Goal: Task Accomplishment & Management: Complete application form

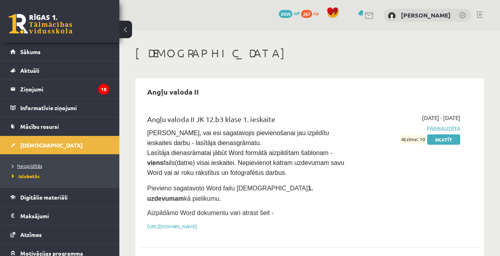
click at [51, 164] on link "Neizpildītās" at bounding box center [62, 165] width 100 height 7
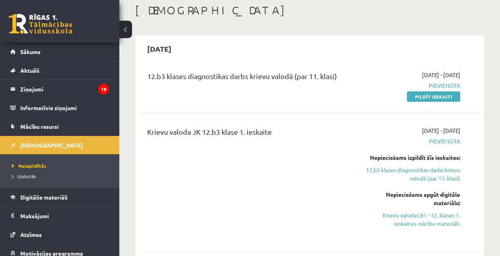
scroll to position [43, 0]
click at [330, 213] on div "Krievu valoda JK 12.b3 klase 1. ieskaite" at bounding box center [249, 183] width 217 height 113
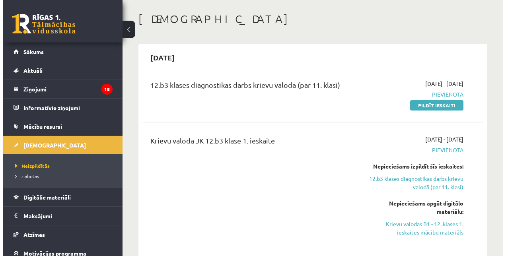
scroll to position [0, 0]
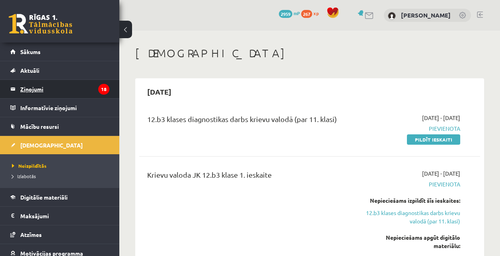
click at [36, 94] on legend "Ziņojumi 18" at bounding box center [64, 89] width 89 height 18
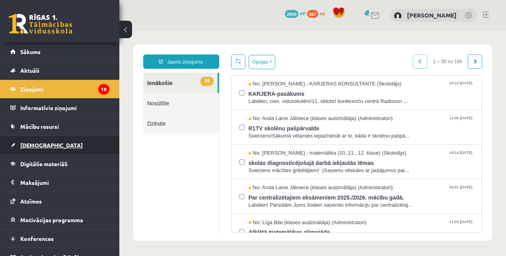
click at [26, 143] on span "[DEMOGRAPHIC_DATA]" at bounding box center [51, 145] width 62 height 7
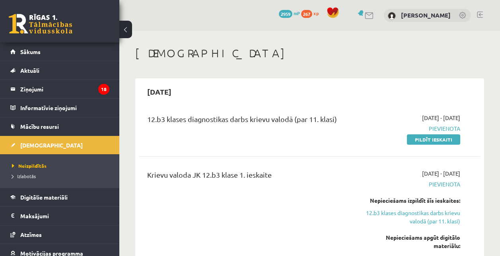
click at [166, 53] on h1 "[DEMOGRAPHIC_DATA]" at bounding box center [309, 54] width 349 height 14
drag, startPoint x: 166, startPoint y: 53, endPoint x: 164, endPoint y: 70, distance: 16.5
click at [185, 56] on h1 "[DEMOGRAPHIC_DATA]" at bounding box center [309, 54] width 349 height 14
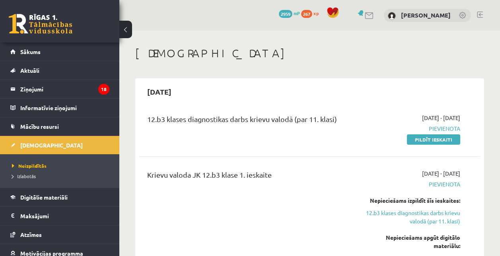
click at [180, 97] on h2 "[DATE]" at bounding box center [159, 91] width 40 height 19
click at [161, 51] on h1 "[DEMOGRAPHIC_DATA]" at bounding box center [309, 54] width 349 height 14
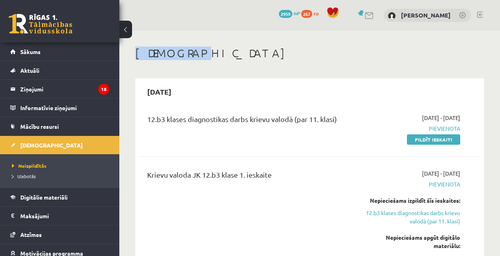
click at [161, 51] on h1 "[DEMOGRAPHIC_DATA]" at bounding box center [309, 54] width 349 height 14
drag, startPoint x: 161, startPoint y: 51, endPoint x: 236, endPoint y: 56, distance: 75.4
click at [236, 56] on h1 "[DEMOGRAPHIC_DATA]" at bounding box center [309, 54] width 349 height 14
click at [174, 90] on h2 "[DATE]" at bounding box center [159, 91] width 40 height 19
click at [174, 90] on h2 "2025-10-15" at bounding box center [159, 91] width 40 height 19
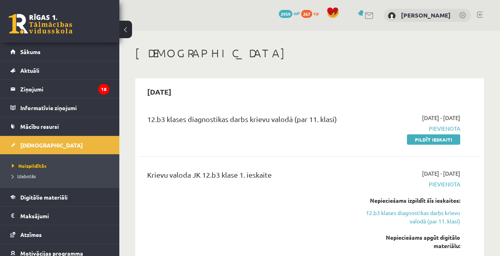
drag, startPoint x: 174, startPoint y: 90, endPoint x: 193, endPoint y: 90, distance: 19.5
click at [193, 90] on div "2025-10-15" at bounding box center [309, 91] width 341 height 19
click at [169, 90] on h2 "2025-10-15" at bounding box center [159, 91] width 40 height 19
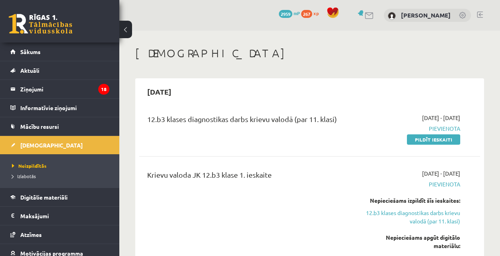
drag, startPoint x: 169, startPoint y: 90, endPoint x: 244, endPoint y: 102, distance: 76.4
click at [244, 102] on div "2025-10-15 12.b3 klases diagnostikas darbs krievu valodā (par 11. klasi) 2025-1…" at bounding box center [309, 191] width 349 height 226
click at [232, 112] on div "12.b3 klases diagnostikas darbs krievu valodā (par 11. klasi) 2025-10-01 - 2025…" at bounding box center [309, 129] width 341 height 46
drag, startPoint x: 232, startPoint y: 112, endPoint x: 191, endPoint y: 90, distance: 46.9
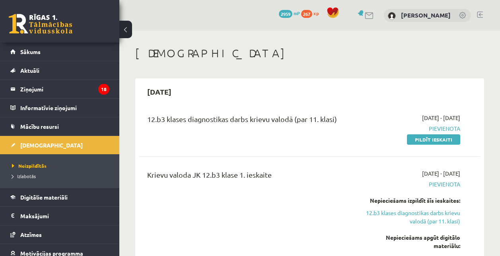
click at [180, 90] on h2 "2025-10-15" at bounding box center [159, 91] width 40 height 19
click at [176, 86] on h2 "2025-10-15" at bounding box center [159, 91] width 40 height 19
click at [174, 87] on h2 "2025-10-15" at bounding box center [159, 91] width 40 height 19
drag, startPoint x: 174, startPoint y: 87, endPoint x: 211, endPoint y: 98, distance: 38.2
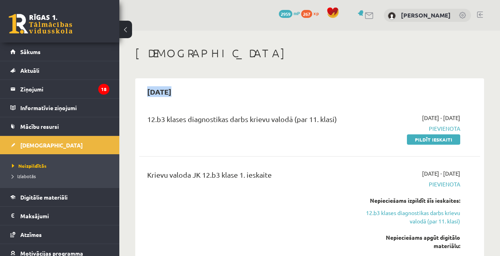
click at [211, 98] on div "2025-10-15" at bounding box center [309, 91] width 341 height 19
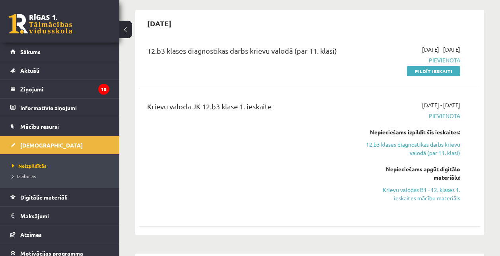
scroll to position [70, 0]
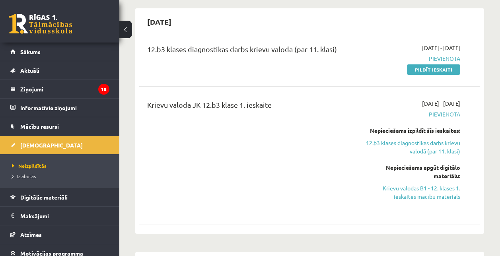
click at [292, 134] on div "Krievu valoda JK 12.b3 klase 1. ieskaite" at bounding box center [249, 156] width 217 height 113
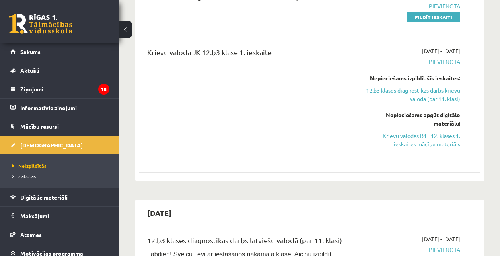
scroll to position [0, 0]
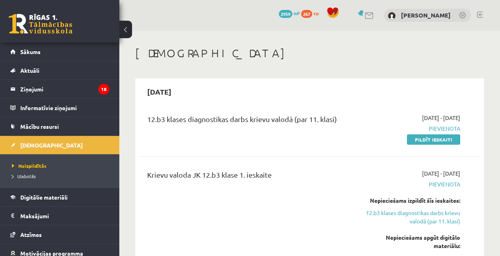
click at [154, 53] on h1 "[DEMOGRAPHIC_DATA]" at bounding box center [309, 54] width 349 height 14
drag, startPoint x: 154, startPoint y: 53, endPoint x: 276, endPoint y: 65, distance: 122.0
click at [182, 52] on h1 "[DEMOGRAPHIC_DATA]" at bounding box center [309, 54] width 349 height 14
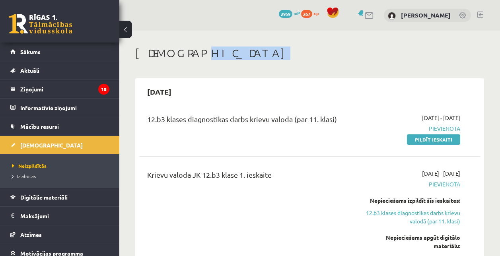
click at [182, 52] on h1 "[DEMOGRAPHIC_DATA]" at bounding box center [309, 54] width 349 height 14
click at [152, 51] on h1 "[DEMOGRAPHIC_DATA]" at bounding box center [309, 54] width 349 height 14
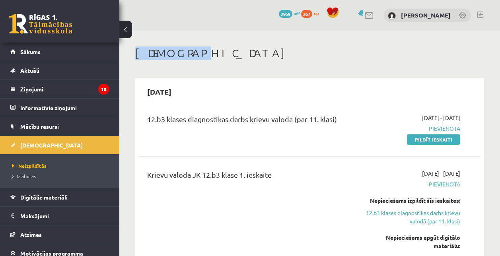
click at [152, 51] on h1 "[DEMOGRAPHIC_DATA]" at bounding box center [309, 54] width 349 height 14
drag, startPoint x: 152, startPoint y: 51, endPoint x: 198, endPoint y: 75, distance: 52.4
click at [155, 48] on h1 "[DEMOGRAPHIC_DATA]" at bounding box center [309, 54] width 349 height 14
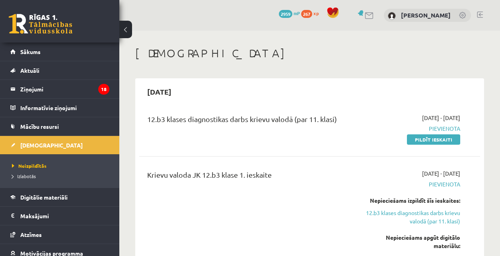
drag, startPoint x: 155, startPoint y: 48, endPoint x: 231, endPoint y: 69, distance: 78.8
click at [248, 4] on div "0 Dāvanas 2959 mP 267 xp Kristīne Santa Pētersone" at bounding box center [309, 15] width 381 height 31
click at [242, 62] on div "[DEMOGRAPHIC_DATA]" at bounding box center [309, 55] width 349 height 16
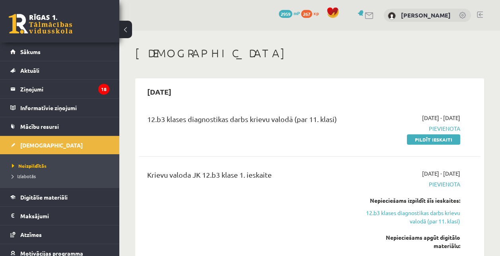
click at [340, 118] on div "12.b3 klases diagnostikas darbs krievu valodā (par 11. klasi)" at bounding box center [249, 121] width 205 height 15
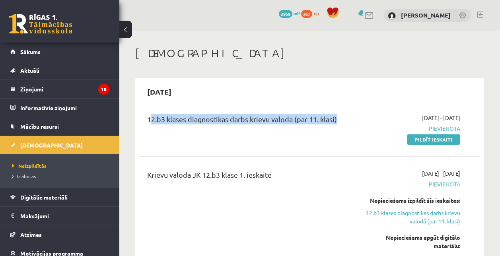
click at [340, 118] on div "12.b3 klases diagnostikas darbs krievu valodā (par 11. klasi)" at bounding box center [249, 121] width 205 height 15
click at [264, 127] on div "12.b3 klases diagnostikas darbs krievu valodā (par 11. klasi)" at bounding box center [249, 121] width 205 height 15
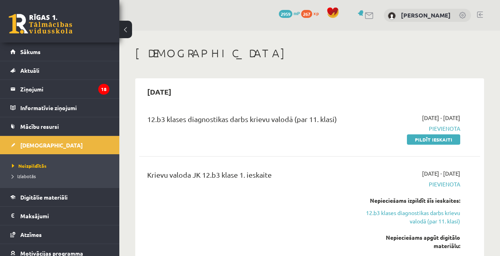
click at [337, 121] on div "12.b3 klases diagnostikas darbs krievu valodā (par 11. klasi)" at bounding box center [249, 121] width 205 height 15
click at [274, 174] on div "Krievu valoda JK 12.b3 klase 1. ieskaite" at bounding box center [249, 177] width 205 height 15
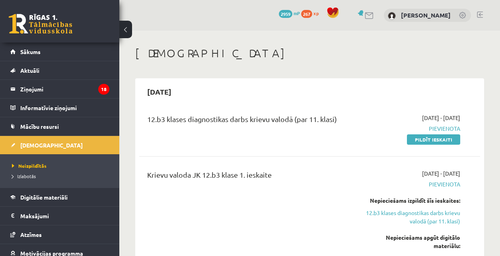
drag, startPoint x: 274, startPoint y: 174, endPoint x: 343, endPoint y: 117, distance: 89.3
click at [343, 117] on div "12.b3 klases diagnostikas darbs krievu valodā (par 11. klasi)" at bounding box center [249, 121] width 205 height 15
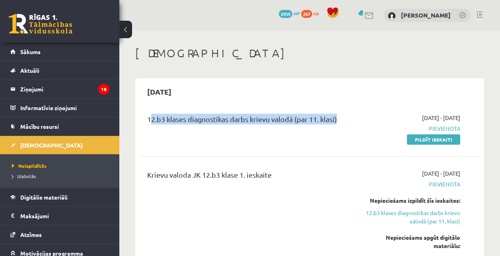
click at [343, 117] on div "12.b3 klases diagnostikas darbs krievu valodā (par 11. klasi)" at bounding box center [249, 121] width 205 height 15
click at [258, 112] on div "12.b3 klases diagnostikas darbs krievu valodā (par 11. klasi) 2025-10-01 - 2025…" at bounding box center [309, 129] width 341 height 46
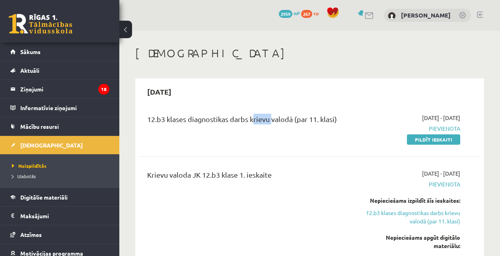
click at [258, 112] on div "12.b3 klases diagnostikas darbs krievu valodā (par 11. klasi) 2025-10-01 - 2025…" at bounding box center [309, 129] width 341 height 46
drag, startPoint x: 258, startPoint y: 112, endPoint x: 344, endPoint y: 117, distance: 85.7
click at [344, 117] on div "12.b3 klases diagnostikas darbs krievu valodā (par 11. klasi)" at bounding box center [249, 121] width 205 height 15
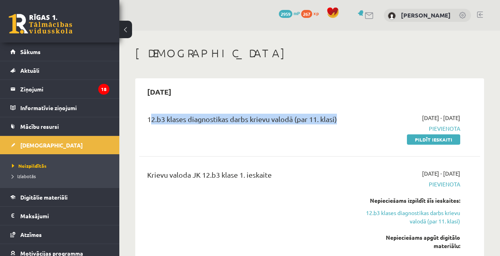
click at [344, 117] on div "12.b3 klases diagnostikas darbs krievu valodā (par 11. klasi)" at bounding box center [249, 121] width 205 height 15
click at [273, 145] on div "12.b3 klases diagnostikas darbs krievu valodā (par 11. klasi) 2025-10-01 - 2025…" at bounding box center [309, 129] width 341 height 46
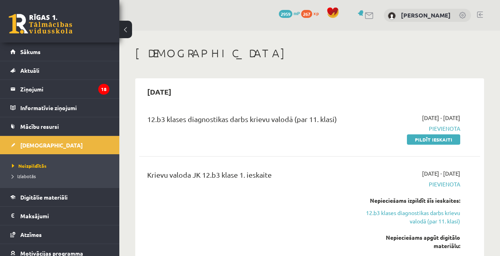
click at [331, 123] on div "12.b3 klases diagnostikas darbs krievu valodā (par 11. klasi)" at bounding box center [249, 121] width 205 height 15
click at [287, 178] on div "Krievu valoda JK 12.b3 klase 1. ieskaite" at bounding box center [249, 177] width 205 height 15
click at [262, 176] on div "Krievu valoda JK 12.b3 klase 1. ieskaite" at bounding box center [249, 177] width 205 height 15
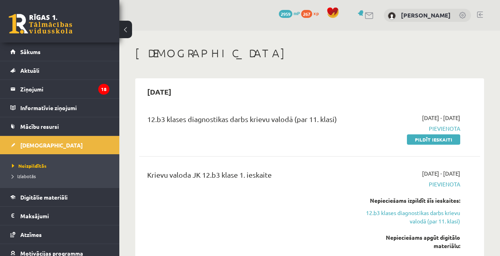
click at [262, 176] on div "Krievu valoda JK 12.b3 klase 1. ieskaite" at bounding box center [249, 177] width 205 height 15
drag, startPoint x: 262, startPoint y: 176, endPoint x: 228, endPoint y: 113, distance: 71.4
click at [228, 113] on div "12.b3 klases diagnostikas darbs krievu valodā (par 11. klasi) 2025-10-01 - 2025…" at bounding box center [309, 129] width 341 height 46
click at [267, 181] on div "Krievu valoda JK 12.b3 klase 1. ieskaite" at bounding box center [249, 177] width 205 height 15
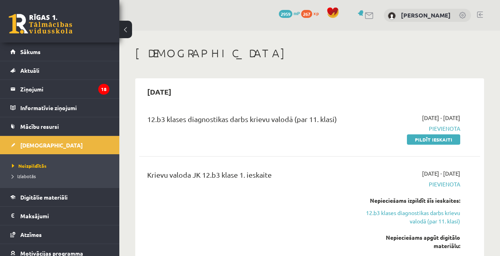
click at [267, 181] on div "Krievu valoda JK 12.b3 klase 1. ieskaite" at bounding box center [249, 177] width 205 height 15
drag, startPoint x: 267, startPoint y: 181, endPoint x: 228, endPoint y: 113, distance: 78.1
click at [228, 113] on div "12.b3 klases diagnostikas darbs krievu valodā (par 11. klasi) 2025-10-01 - 2025…" at bounding box center [309, 129] width 341 height 46
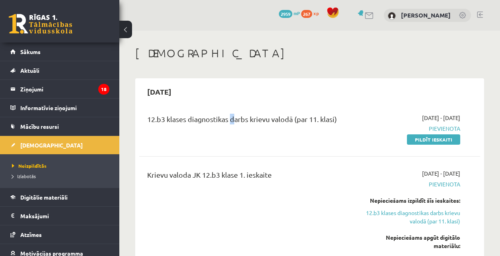
click at [228, 113] on div "12.b3 klases diagnostikas darbs krievu valodā (par 11. klasi) 2025-10-01 - 2025…" at bounding box center [309, 129] width 341 height 46
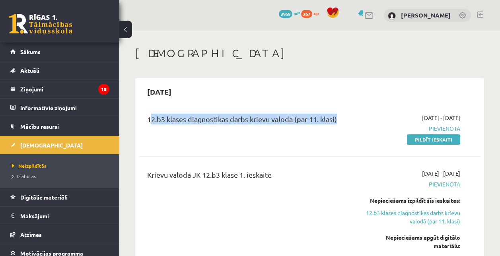
click at [228, 113] on div "12.b3 klases diagnostikas darbs krievu valodā (par 11. klasi) 2025-10-01 - 2025…" at bounding box center [309, 129] width 341 height 46
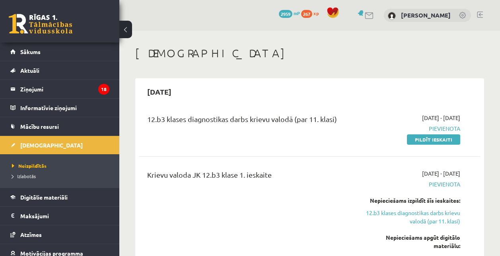
click at [236, 178] on div "Krievu valoda JK 12.b3 klase 1. ieskaite" at bounding box center [249, 177] width 205 height 15
drag, startPoint x: 236, startPoint y: 178, endPoint x: 178, endPoint y: 122, distance: 80.8
click at [178, 122] on div "12.b3 klases diagnostikas darbs krievu valodā (par 11. klasi)" at bounding box center [249, 121] width 205 height 15
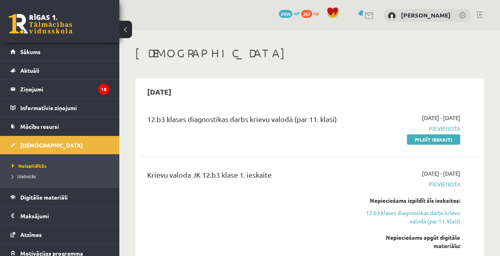
drag, startPoint x: 178, startPoint y: 122, endPoint x: 152, endPoint y: 121, distance: 25.5
click at [152, 121] on div "12.b3 klases diagnostikas darbs krievu valodā (par 11. klasi)" at bounding box center [249, 121] width 205 height 15
drag, startPoint x: 152, startPoint y: 121, endPoint x: 221, endPoint y: 174, distance: 86.6
click at [221, 174] on div "Krievu valoda JK 12.b3 klase 1. ieskaite" at bounding box center [249, 177] width 205 height 15
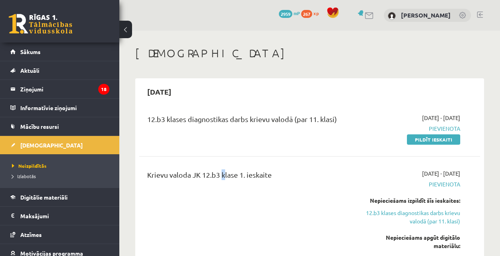
click at [221, 174] on div "Krievu valoda JK 12.b3 klase 1. ieskaite" at bounding box center [249, 177] width 205 height 15
drag, startPoint x: 221, startPoint y: 174, endPoint x: 166, endPoint y: 121, distance: 76.3
click at [166, 121] on div "12.b3 klases diagnostikas darbs krievu valodā (par 11. klasi)" at bounding box center [249, 121] width 205 height 15
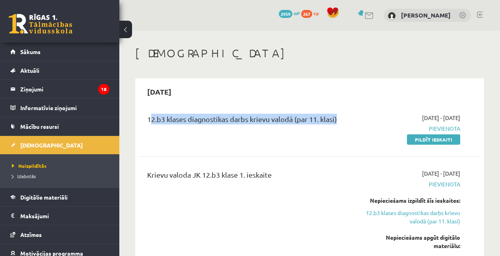
click at [166, 121] on div "12.b3 klases diagnostikas darbs krievu valodā (par 11. klasi)" at bounding box center [249, 121] width 205 height 15
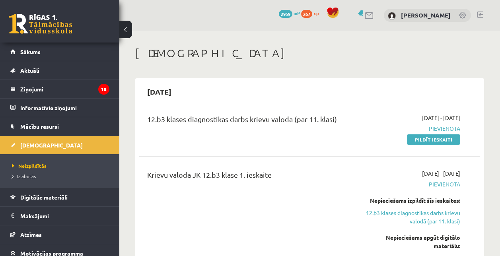
click at [221, 178] on div "Krievu valoda JK 12.b3 klase 1. ieskaite" at bounding box center [249, 177] width 205 height 15
drag, startPoint x: 221, startPoint y: 178, endPoint x: 170, endPoint y: 116, distance: 79.8
click at [170, 116] on div "12.b3 klases diagnostikas darbs krievu valodā (par 11. klasi)" at bounding box center [249, 121] width 205 height 15
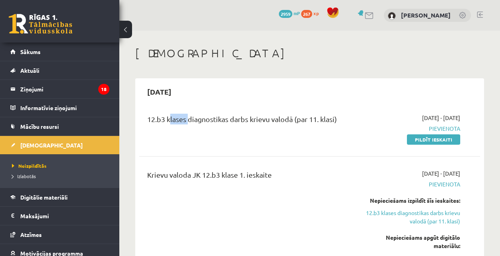
click at [170, 116] on div "12.b3 klases diagnostikas darbs krievu valodā (par 11. klasi)" at bounding box center [249, 121] width 205 height 15
drag, startPoint x: 170, startPoint y: 116, endPoint x: 182, endPoint y: 173, distance: 58.4
click at [182, 173] on div "Krievu valoda JK 12.b3 klase 1. ieskaite" at bounding box center [249, 177] width 205 height 15
drag, startPoint x: 182, startPoint y: 173, endPoint x: 267, endPoint y: 116, distance: 103.0
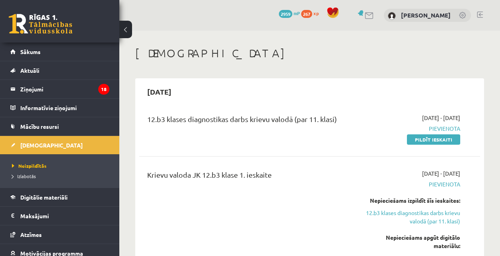
click at [267, 116] on div "12.b3 klases diagnostikas darbs krievu valodā (par 11. klasi)" at bounding box center [249, 121] width 205 height 15
drag, startPoint x: 267, startPoint y: 116, endPoint x: 256, endPoint y: 142, distance: 28.5
click at [256, 142] on div "12.b3 klases diagnostikas darbs krievu valodā (par 11. klasi)" at bounding box center [249, 129] width 217 height 30
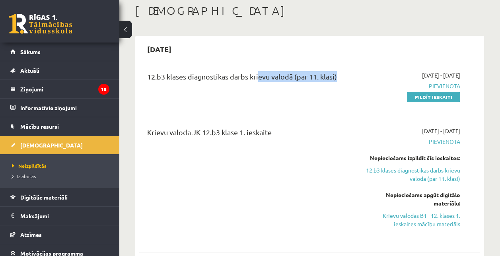
scroll to position [48, 0]
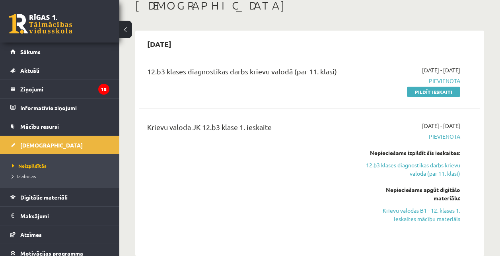
click at [271, 139] on div "Krievu valoda JK 12.b3 klase 1. ieskaite" at bounding box center [249, 178] width 217 height 113
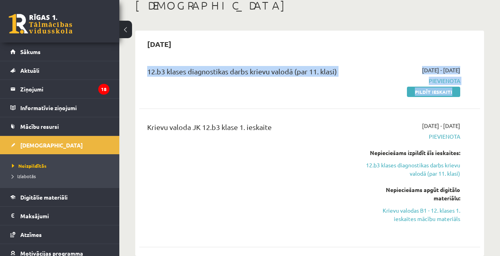
drag, startPoint x: 286, startPoint y: 40, endPoint x: 291, endPoint y: 14, distance: 26.7
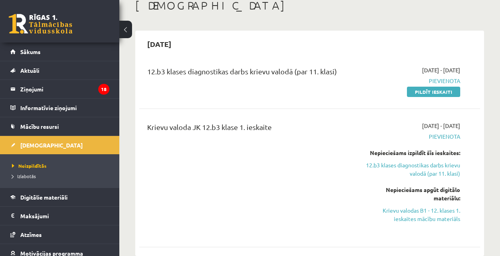
click at [318, 184] on div "Krievu valoda JK 12.b3 klase 1. ieskaite" at bounding box center [249, 178] width 217 height 113
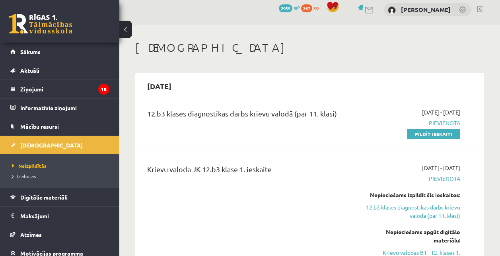
scroll to position [0, 0]
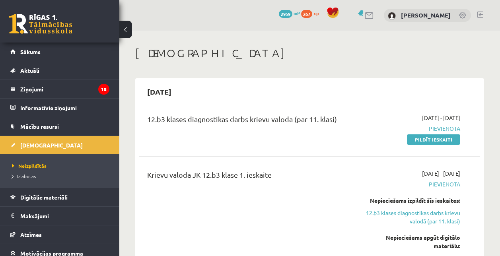
click at [285, 168] on div "Krievu valoda JK 12.b3 klase 1. ieskaite 2025-10-01 - 2025-10-15 Pievienota Nep…" at bounding box center [309, 226] width 341 height 129
drag, startPoint x: 285, startPoint y: 168, endPoint x: 259, endPoint y: 133, distance: 43.2
click at [258, 136] on div "12.b3 klases diagnostikas darbs krievu valodā (par 11. klasi)" at bounding box center [249, 129] width 217 height 30
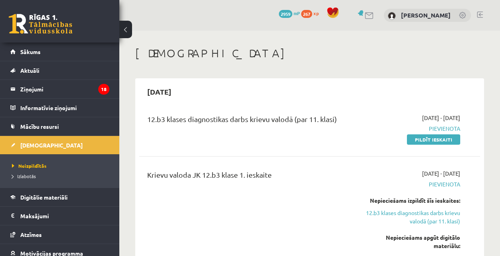
click at [246, 114] on div "12.b3 klases diagnostikas darbs krievu valodā (par 11. klasi)" at bounding box center [249, 121] width 205 height 15
drag, startPoint x: 246, startPoint y: 114, endPoint x: 260, endPoint y: 176, distance: 63.3
click at [260, 176] on div "Krievu valoda JK 12.b3 klase 1. ieskaite" at bounding box center [249, 177] width 205 height 15
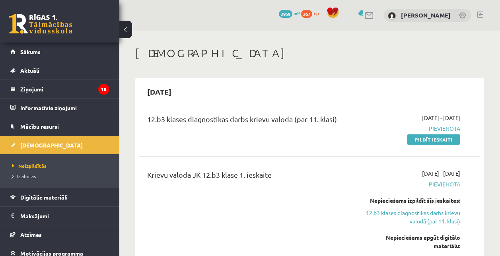
click at [190, 117] on div "12.b3 klases diagnostikas darbs krievu valodā (par 11. klasi)" at bounding box center [249, 121] width 205 height 15
click at [252, 176] on div "Krievu valoda JK 12.b3 klase 1. ieskaite" at bounding box center [249, 177] width 205 height 15
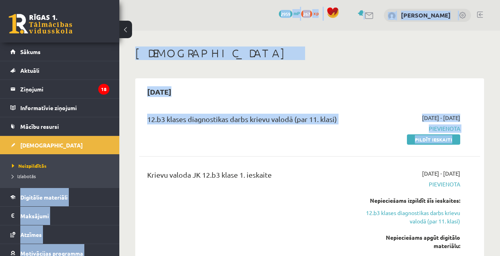
drag, startPoint x: 84, startPoint y: 180, endPoint x: 129, endPoint y: 147, distance: 56.1
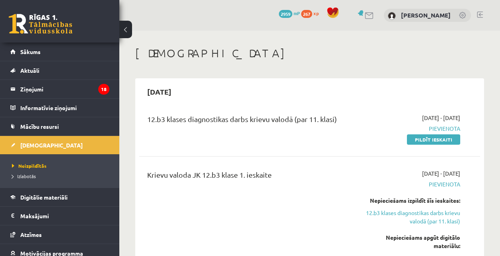
drag, startPoint x: 129, startPoint y: 147, endPoint x: 144, endPoint y: 172, distance: 29.1
click at [144, 172] on div "Krievu valoda JK 12.b3 klase 1. ieskaite" at bounding box center [249, 226] width 217 height 113
click at [340, 119] on div "12.b3 klases diagnostikas darbs krievu valodā (par 11. klasi)" at bounding box center [249, 121] width 205 height 15
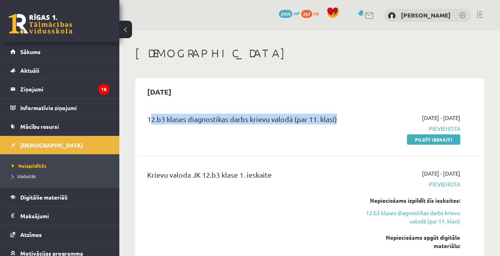
click at [340, 119] on div "12.b3 klases diagnostikas darbs krievu valodā (par 11. klasi)" at bounding box center [249, 121] width 205 height 15
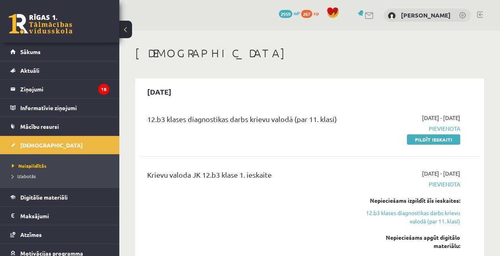
click at [284, 175] on div "Krievu valoda JK 12.b3 klase 1. ieskaite" at bounding box center [249, 177] width 205 height 15
click at [306, 149] on div "12.b3 klases diagnostikas darbs krievu valodā (par 11. klasi) 2025-10-01 - 2025…" at bounding box center [309, 129] width 341 height 46
click at [340, 118] on div "12.b3 klases diagnostikas darbs krievu valodā (par 11. klasi)" at bounding box center [249, 121] width 205 height 15
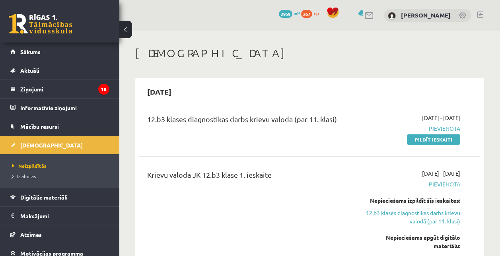
click at [340, 118] on div "12.b3 klases diagnostikas darbs krievu valodā (par 11. klasi)" at bounding box center [249, 121] width 205 height 15
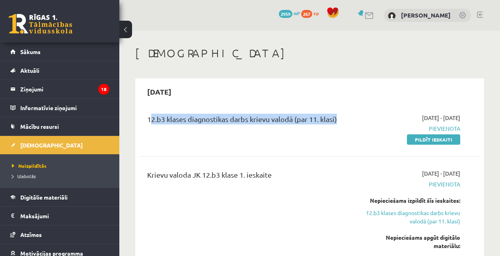
click at [340, 118] on div "12.b3 klases diagnostikas darbs krievu valodā (par 11. klasi)" at bounding box center [249, 121] width 205 height 15
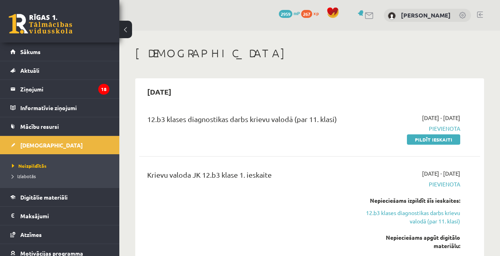
click at [266, 174] on div "Krievu valoda JK 12.b3 klase 1. ieskaite" at bounding box center [249, 177] width 205 height 15
drag, startPoint x: 266, startPoint y: 174, endPoint x: 316, endPoint y: 194, distance: 53.2
click at [316, 194] on div "Krievu valoda JK 12.b3 klase 1. ieskaite" at bounding box center [249, 226] width 217 height 113
click at [336, 120] on div "12.b3 klases diagnostikas darbs krievu valodā (par 11. klasi)" at bounding box center [249, 121] width 205 height 15
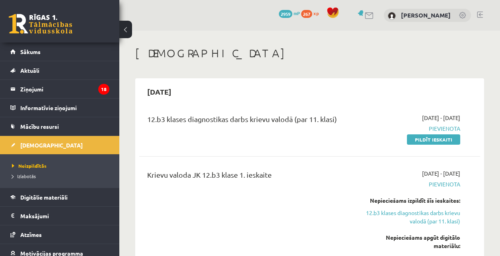
click at [336, 120] on div "12.b3 klases diagnostikas darbs krievu valodā (par 11. klasi)" at bounding box center [249, 121] width 205 height 15
click at [280, 179] on div "Krievu valoda JK 12.b3 klase 1. ieskaite" at bounding box center [249, 177] width 205 height 15
click at [243, 124] on div "12.b3 klases diagnostikas darbs krievu valodā (par 11. klasi)" at bounding box center [249, 121] width 205 height 15
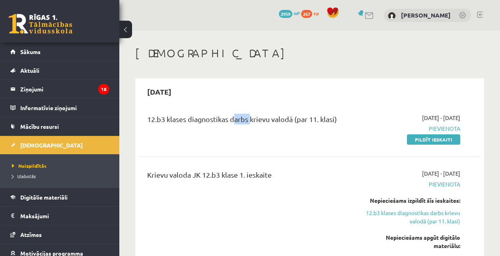
click at [243, 124] on div "12.b3 klases diagnostikas darbs krievu valodā (par 11. klasi)" at bounding box center [249, 121] width 205 height 15
click at [274, 171] on div "Krievu valoda JK 12.b3 klase 1. ieskaite" at bounding box center [249, 177] width 205 height 15
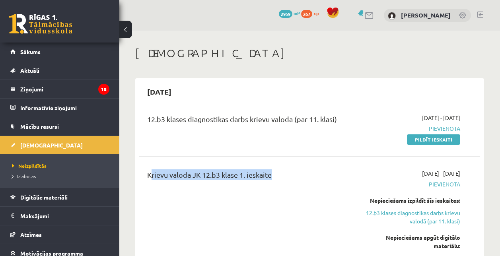
click at [274, 171] on div "Krievu valoda JK 12.b3 klase 1. ieskaite" at bounding box center [249, 177] width 205 height 15
drag, startPoint x: 274, startPoint y: 171, endPoint x: 248, endPoint y: 120, distance: 56.6
click at [248, 120] on div "12.b3 klases diagnostikas darbs krievu valodā (par 11. klasi)" at bounding box center [249, 121] width 205 height 15
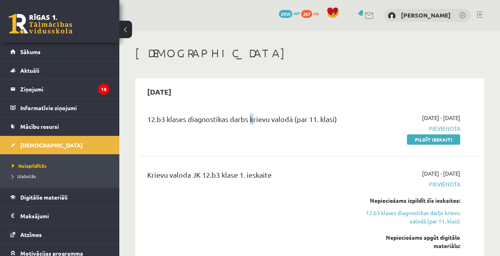
click at [248, 120] on div "12.b3 klases diagnostikas darbs krievu valodā (par 11. klasi)" at bounding box center [249, 121] width 205 height 15
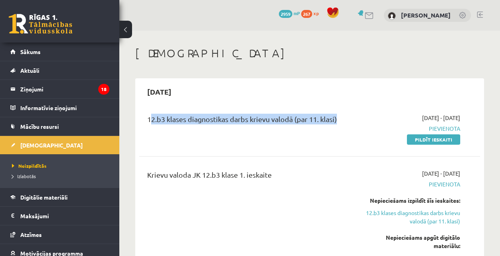
click at [248, 120] on div "12.b3 klases diagnostikas darbs krievu valodā (par 11. klasi)" at bounding box center [249, 121] width 205 height 15
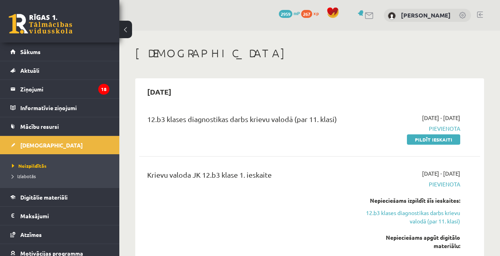
drag, startPoint x: 248, startPoint y: 120, endPoint x: 256, endPoint y: 177, distance: 57.4
click at [256, 177] on div "Krievu valoda JK 12.b3 klase 1. ieskaite" at bounding box center [249, 177] width 205 height 15
drag, startPoint x: 256, startPoint y: 177, endPoint x: 296, endPoint y: 188, distance: 41.7
click at [296, 188] on div "Krievu valoda JK 12.b3 klase 1. ieskaite" at bounding box center [249, 226] width 217 height 113
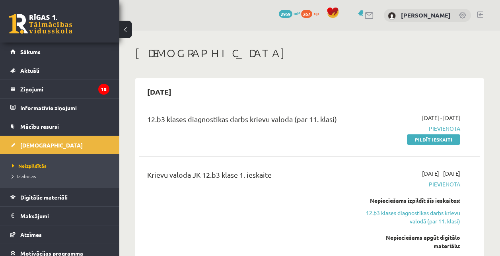
click at [333, 116] on div "12.b3 klases diagnostikas darbs krievu valodā (par 11. klasi)" at bounding box center [249, 121] width 205 height 15
click at [295, 179] on div "Krievu valoda JK 12.b3 klase 1. ieskaite" at bounding box center [249, 177] width 205 height 15
click at [270, 181] on div "Krievu valoda JK 12.b3 klase 1. ieskaite" at bounding box center [249, 177] width 205 height 15
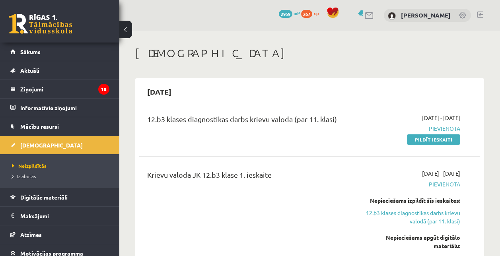
click at [270, 181] on div "Krievu valoda JK 12.b3 klase 1. ieskaite" at bounding box center [249, 177] width 205 height 15
drag, startPoint x: 270, startPoint y: 181, endPoint x: 218, endPoint y: 117, distance: 82.6
click at [218, 117] on div "12.b3 klases diagnostikas darbs krievu valodā (par 11. klasi)" at bounding box center [249, 121] width 205 height 15
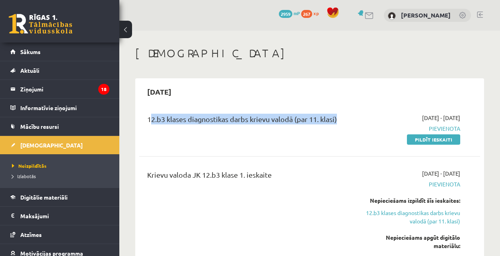
click at [218, 117] on div "12.b3 klases diagnostikas darbs krievu valodā (par 11. klasi)" at bounding box center [249, 121] width 205 height 15
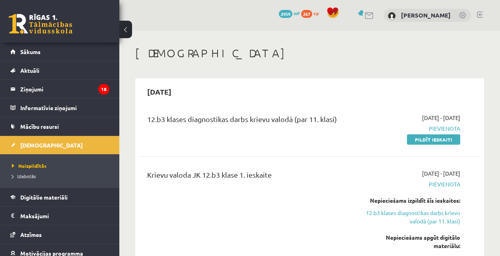
drag, startPoint x: 218, startPoint y: 117, endPoint x: 231, endPoint y: 176, distance: 60.8
click at [231, 176] on div "Krievu valoda JK 12.b3 klase 1. ieskaite" at bounding box center [249, 177] width 205 height 15
drag, startPoint x: 231, startPoint y: 176, endPoint x: 291, endPoint y: 189, distance: 61.4
click at [291, 189] on div "Krievu valoda JK 12.b3 klase 1. ieskaite" at bounding box center [249, 226] width 217 height 113
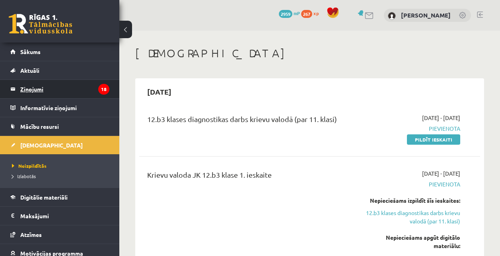
click at [57, 90] on legend "Ziņojumi 18" at bounding box center [64, 89] width 89 height 18
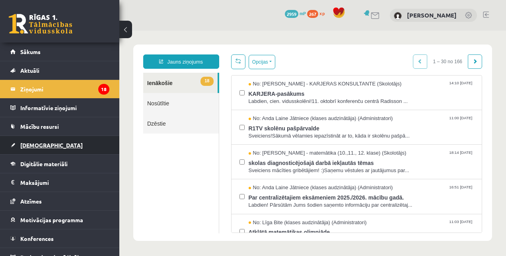
click at [26, 146] on span "[DEMOGRAPHIC_DATA]" at bounding box center [51, 145] width 62 height 7
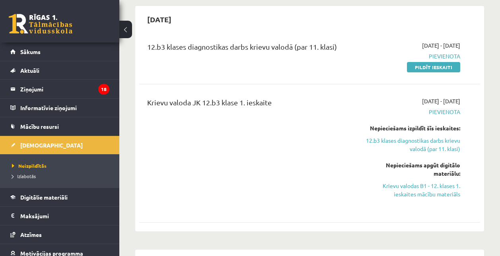
scroll to position [76, 0]
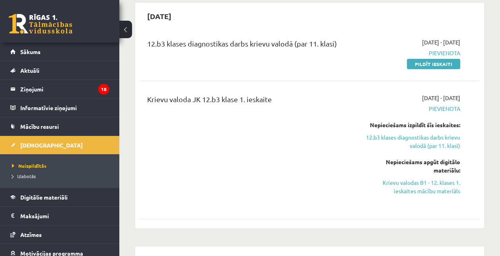
click at [243, 175] on div "Krievu valoda JK 12.b3 klase 1. ieskaite" at bounding box center [249, 150] width 217 height 113
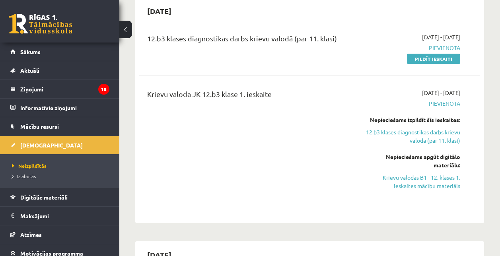
scroll to position [0, 0]
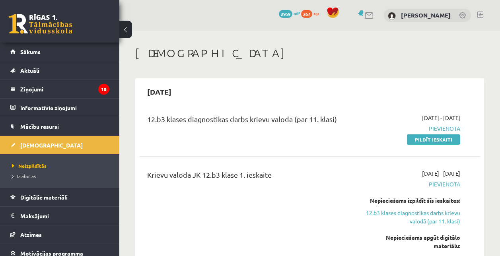
click at [319, 182] on div "Krievu valoda JK 12.b3 klase 1. ieskaite" at bounding box center [249, 177] width 205 height 15
click at [399, 145] on div "12.b3 klases diagnostikas darbs krievu valodā (par 11. klasi) [DATE] - [DATE] […" at bounding box center [309, 129] width 341 height 46
click at [298, 119] on div "12.b3 klases diagnostikas darbs krievu valodā (par 11. klasi)" at bounding box center [249, 121] width 205 height 15
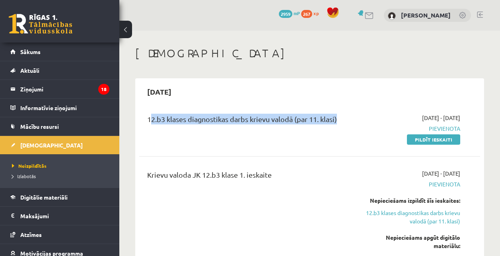
drag, startPoint x: 298, startPoint y: 119, endPoint x: 352, endPoint y: 143, distance: 59.4
click at [352, 143] on div "12.b3 klases diagnostikas darbs krievu valodā (par 11. klasi)" at bounding box center [249, 129] width 217 height 30
click at [436, 142] on link "Pildīt ieskaiti" at bounding box center [433, 140] width 53 height 10
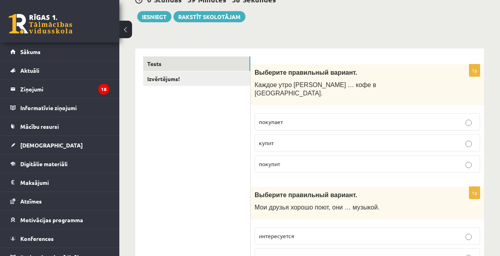
scroll to position [87, 0]
click at [310, 117] on p "покупает" at bounding box center [367, 121] width 217 height 8
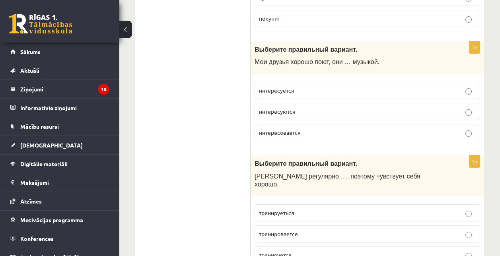
scroll to position [232, 0]
click at [289, 107] on span "интересуются" at bounding box center [277, 110] width 37 height 7
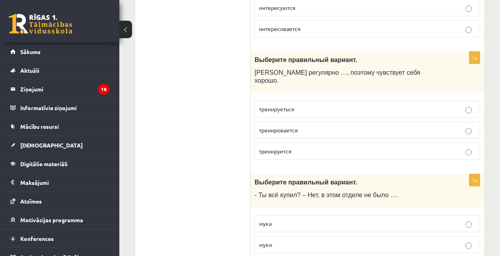
scroll to position [336, 0]
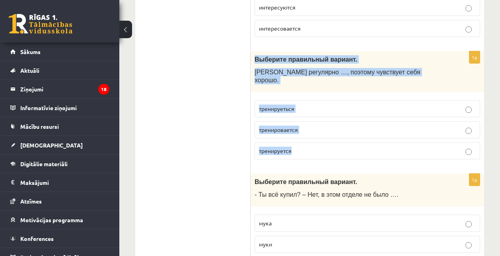
drag, startPoint x: 253, startPoint y: 49, endPoint x: 307, endPoint y: 140, distance: 106.2
click at [307, 140] on div "1p Выберите правильный вариант. Марис регулярно …, поэтому чувствует себя хорош…" at bounding box center [368, 108] width 234 height 115
copy div "Выберите правильный вариант. Марис регулярно …, поэтому чувствует себя хорошо. …"
click at [303, 105] on p "тренируеться" at bounding box center [367, 109] width 217 height 8
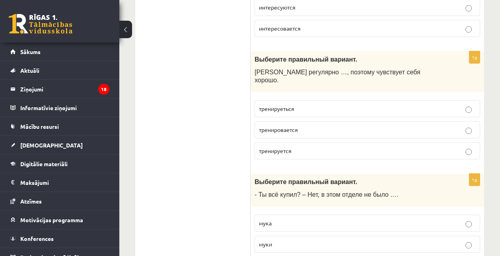
click at [293, 147] on p "тренируется" at bounding box center [367, 151] width 217 height 8
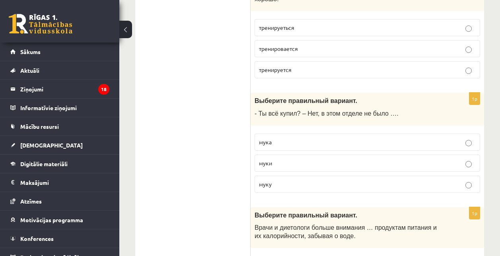
scroll to position [437, 0]
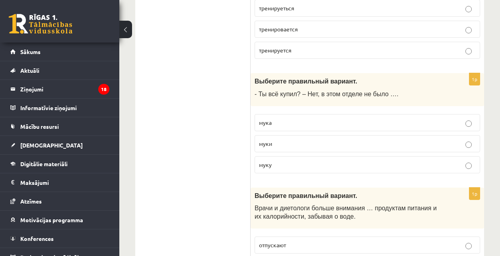
click at [277, 140] on p "муки" at bounding box center [367, 144] width 217 height 8
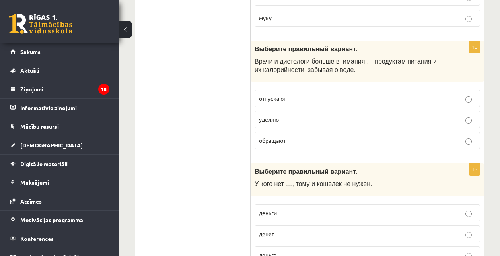
scroll to position [584, 0]
click at [301, 115] on p "уделяют" at bounding box center [367, 119] width 217 height 8
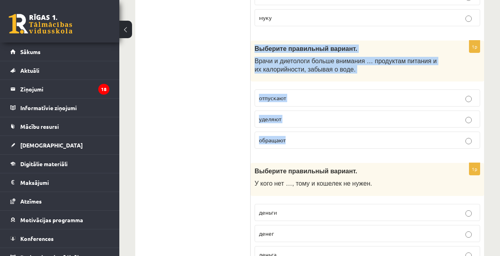
drag, startPoint x: 252, startPoint y: 30, endPoint x: 290, endPoint y: 120, distance: 97.8
click at [290, 120] on div "1p Выберите правильный вариант. Врачи и диетологи больше внимания … продуктам п…" at bounding box center [368, 98] width 234 height 115
copy div "Выберите правильный вариант. Врачи и диетологи больше внимания … продуктам пита…"
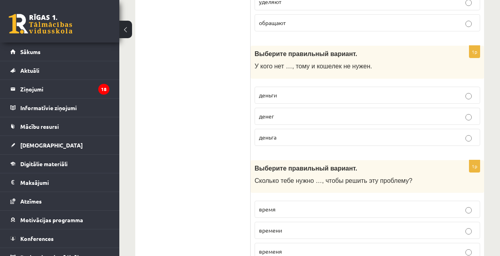
scroll to position [712, 0]
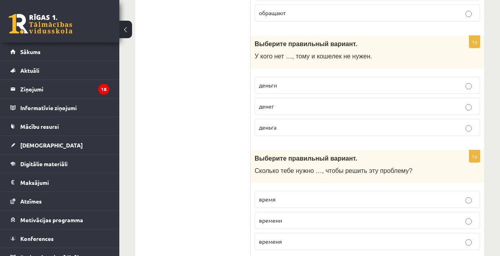
click at [315, 102] on p "денег" at bounding box center [367, 106] width 217 height 8
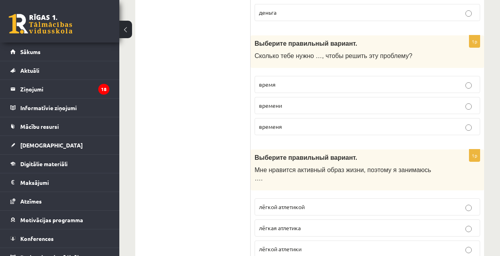
scroll to position [830, 0]
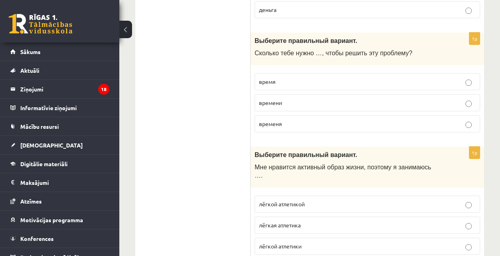
click at [296, 99] on p "времени" at bounding box center [367, 103] width 217 height 8
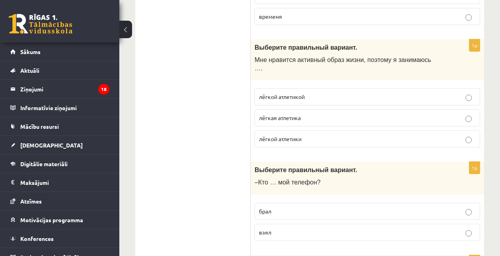
scroll to position [938, 0]
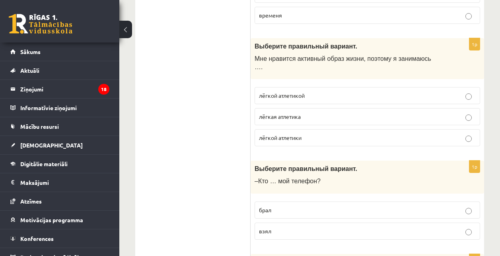
click at [300, 92] on span "лёгкой атлетикой" at bounding box center [282, 95] width 46 height 7
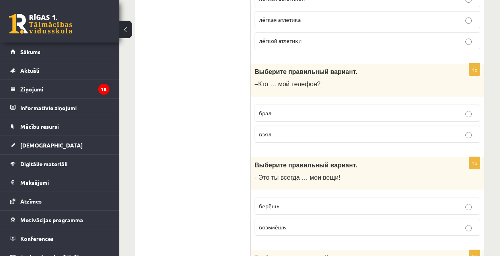
scroll to position [1038, 0]
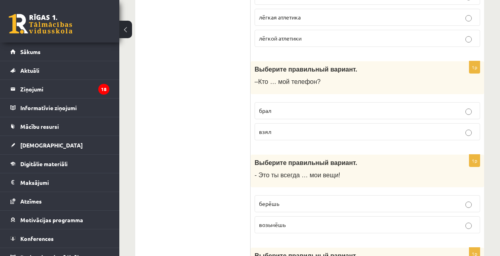
click at [275, 128] on p "взял" at bounding box center [367, 132] width 217 height 8
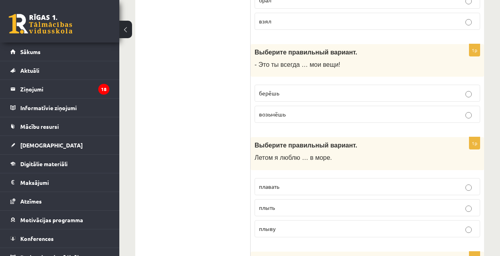
scroll to position [1149, 0]
click at [282, 89] on p "берёшь" at bounding box center [367, 93] width 217 height 8
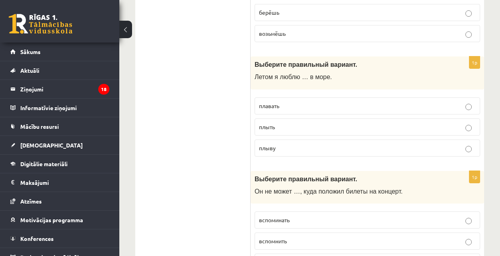
scroll to position [1230, 0]
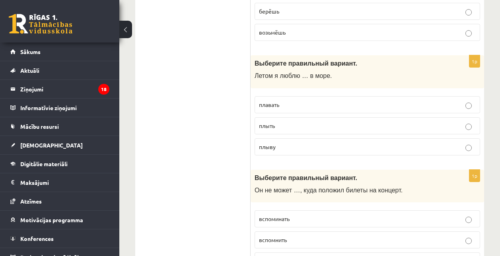
click at [296, 101] on p "плавать" at bounding box center [367, 105] width 217 height 8
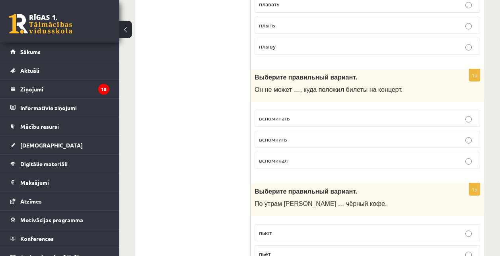
scroll to position [1337, 0]
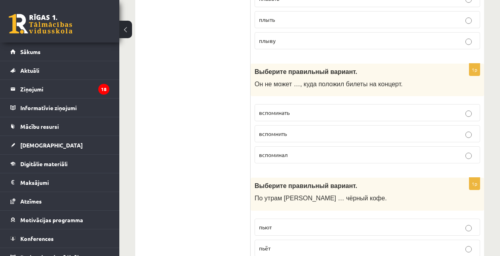
click at [278, 130] on span "вспомнить" at bounding box center [273, 133] width 28 height 7
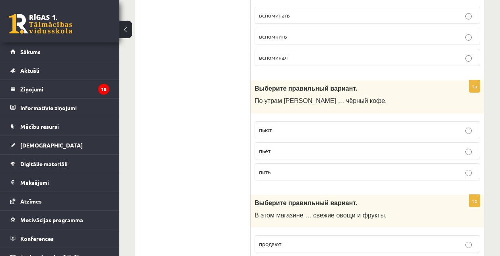
scroll to position [1446, 0]
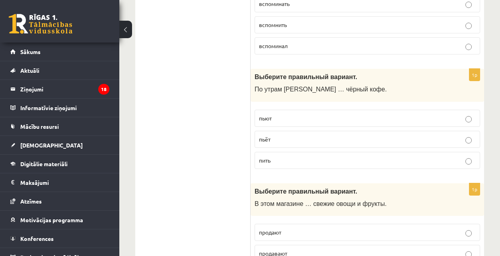
click at [277, 131] on label "пьёт" at bounding box center [368, 139] width 226 height 17
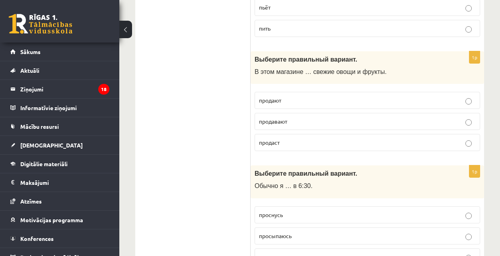
scroll to position [1579, 0]
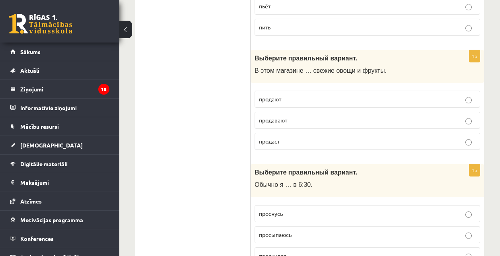
click at [305, 95] on p "продают" at bounding box center [367, 99] width 217 height 8
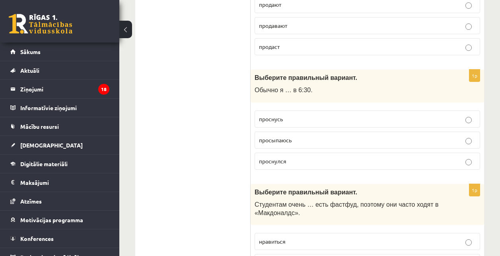
scroll to position [1681, 0]
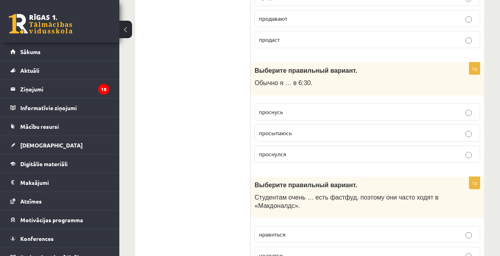
click at [284, 129] on span "просыпаюсь" at bounding box center [275, 132] width 33 height 7
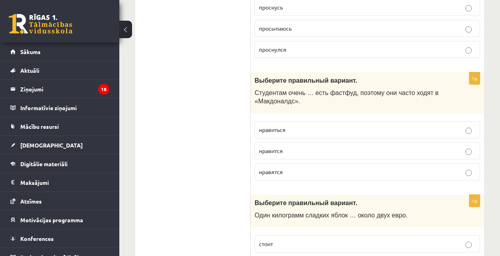
scroll to position [1792, 0]
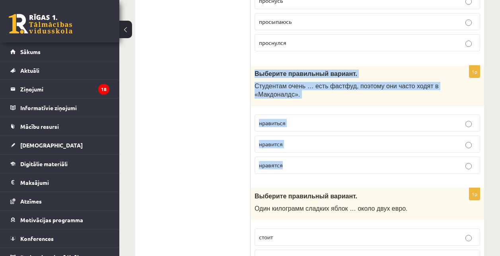
drag, startPoint x: 255, startPoint y: 45, endPoint x: 294, endPoint y: 138, distance: 100.1
click at [294, 138] on div "1p Выберите правильный вариант. Студентам очень … есть фастфуд, поэтому они час…" at bounding box center [368, 123] width 234 height 115
copy div "Выберите правильный вариант. Студентам очень … есть фастфуд, поэтому они часто …"
click at [294, 140] on p "нравится" at bounding box center [367, 144] width 217 height 8
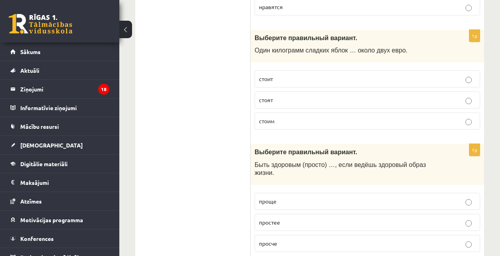
scroll to position [1950, 0]
click at [314, 75] on p "стоит" at bounding box center [367, 79] width 217 height 8
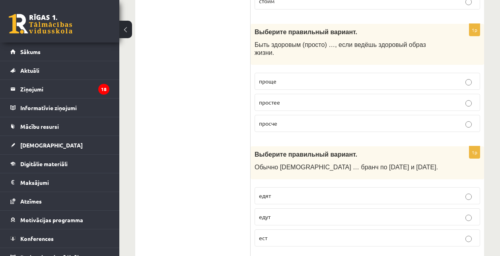
scroll to position [2034, 0]
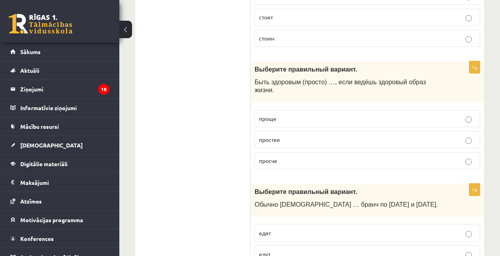
click at [280, 115] on p "проще" at bounding box center [367, 119] width 217 height 8
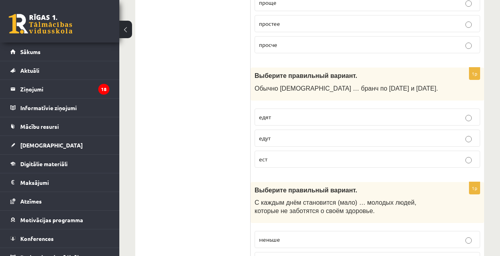
scroll to position [2151, 0]
click at [285, 112] on p "едят" at bounding box center [367, 116] width 217 height 8
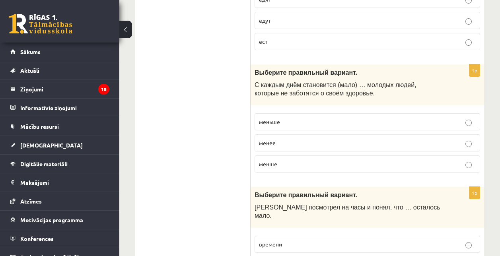
scroll to position [2272, 0]
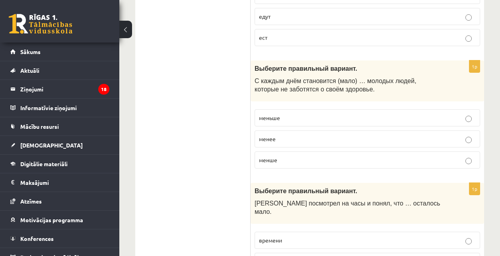
click at [314, 114] on p "меньше" at bounding box center [367, 118] width 217 height 8
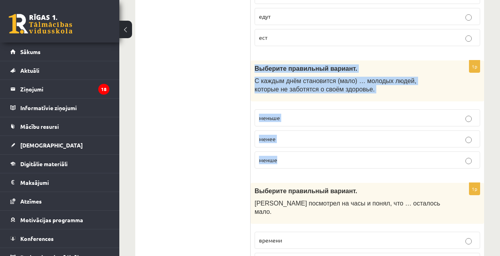
drag, startPoint x: 255, startPoint y: 33, endPoint x: 305, endPoint y: 119, distance: 99.9
click at [305, 119] on div "1p Выберите правильный вариант. С каждым днём становится (мало) … молодых людей…" at bounding box center [368, 118] width 234 height 115
copy div "Выберите правильный вариант. С каждым днём становится (мало) … молодых людей, к…"
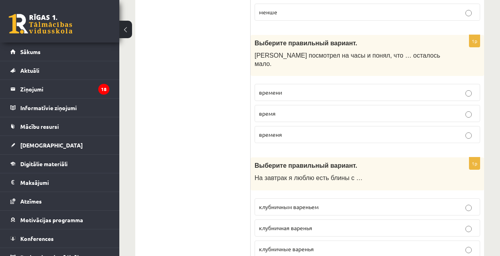
scroll to position [2419, 0]
click at [302, 89] on p "времени" at bounding box center [367, 93] width 217 height 8
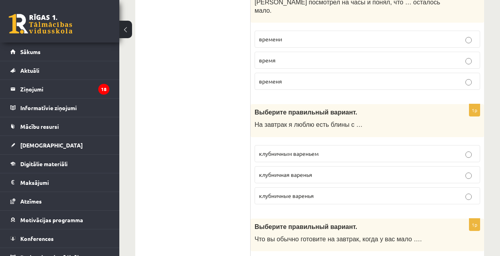
scroll to position [2474, 0]
click at [323, 149] on p "клубничным вареньем" at bounding box center [367, 153] width 217 height 8
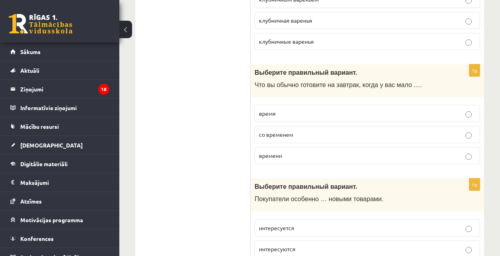
scroll to position [2628, 0]
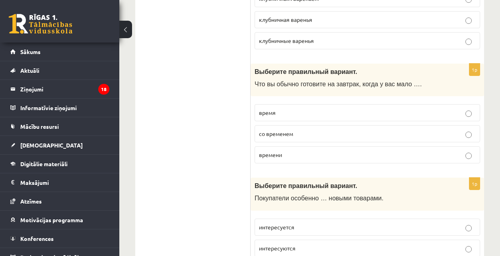
click at [295, 151] on p "времени" at bounding box center [367, 155] width 217 height 8
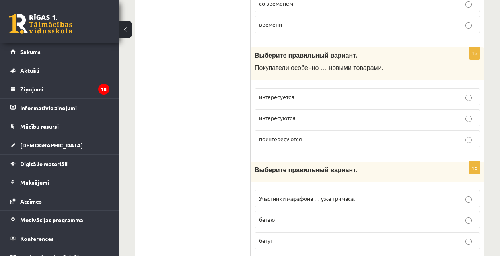
scroll to position [2760, 0]
click at [296, 113] on p "интересуются" at bounding box center [367, 117] width 217 height 8
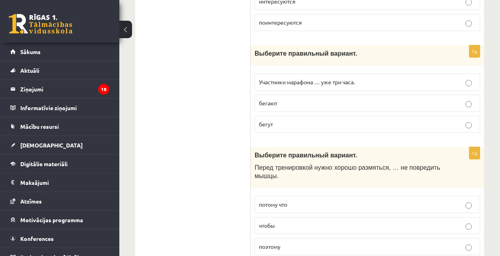
scroll to position [2877, 0]
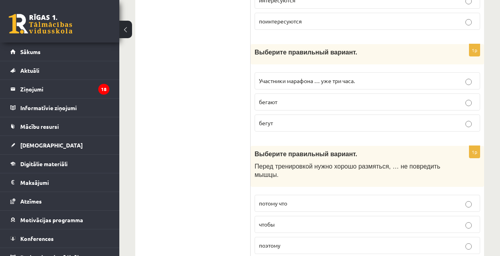
click at [314, 98] on p "бегают" at bounding box center [367, 102] width 217 height 8
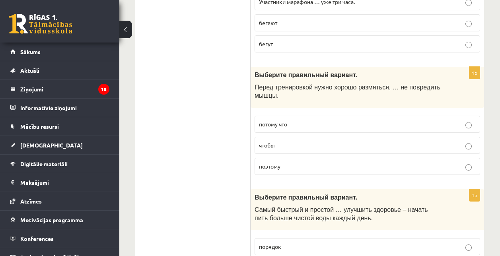
scroll to position [2960, 0]
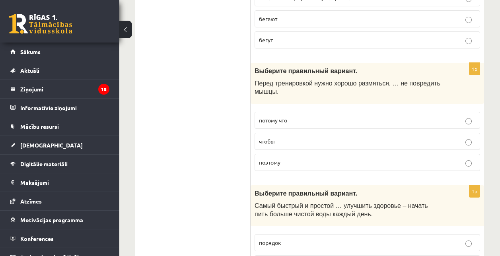
click at [282, 137] on p "чтобы" at bounding box center [367, 141] width 217 height 8
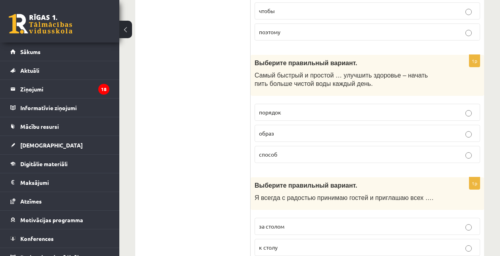
scroll to position [3091, 0]
click at [290, 129] on p "образ" at bounding box center [367, 133] width 217 height 8
click at [282, 150] on p "способ" at bounding box center [367, 154] width 217 height 8
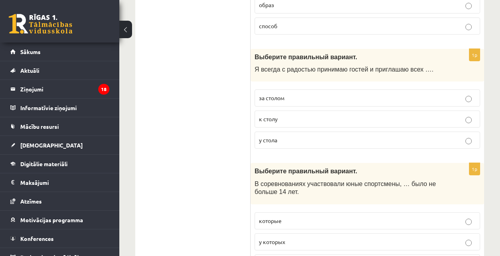
scroll to position [3222, 0]
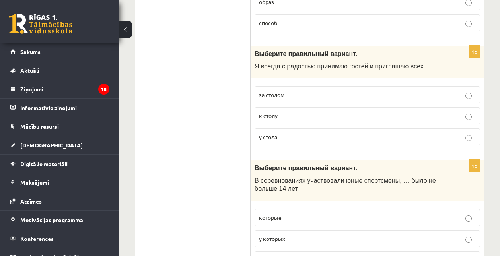
click at [311, 112] on p "к столу" at bounding box center [367, 116] width 217 height 8
click at [289, 252] on label "которым" at bounding box center [368, 260] width 226 height 17
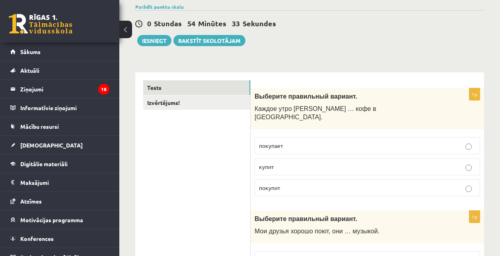
scroll to position [0, 0]
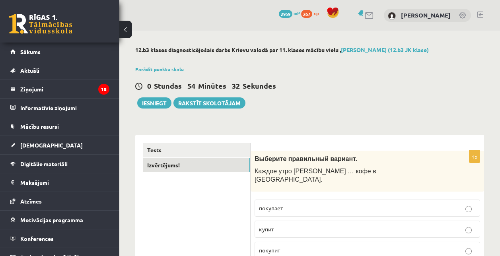
click at [191, 162] on link "Izvērtējums!" at bounding box center [196, 165] width 107 height 15
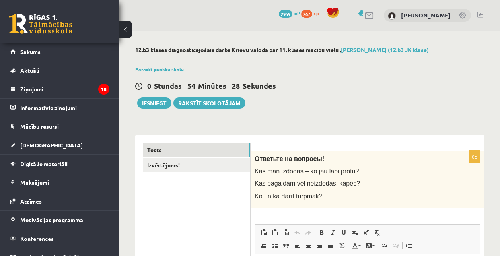
click at [208, 148] on link "Tests" at bounding box center [196, 150] width 107 height 15
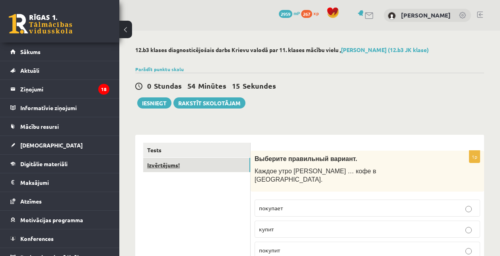
click at [203, 170] on link "Izvērtējums!" at bounding box center [196, 165] width 107 height 15
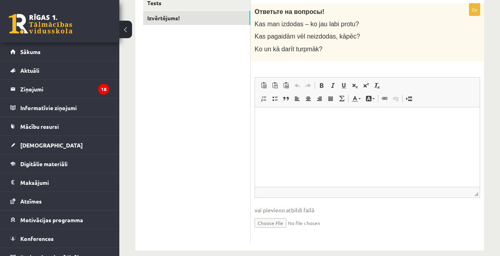
scroll to position [148, 0]
click at [309, 131] on html at bounding box center [367, 119] width 225 height 24
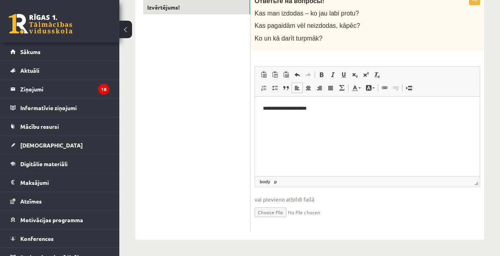
scroll to position [0, 0]
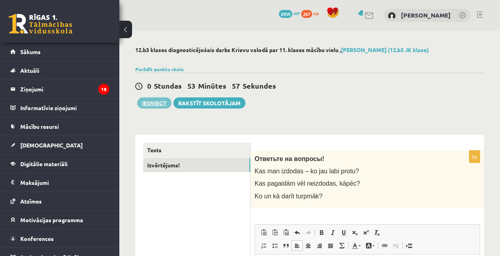
click at [146, 102] on button "Iesniegt" at bounding box center [154, 103] width 34 height 11
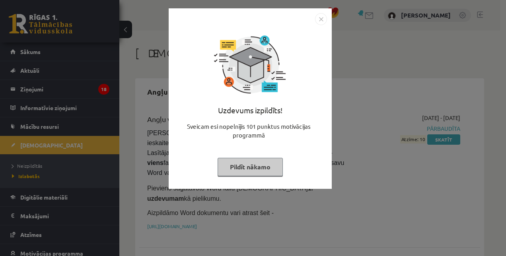
click at [254, 171] on button "Pildīt nākamo" at bounding box center [250, 167] width 65 height 18
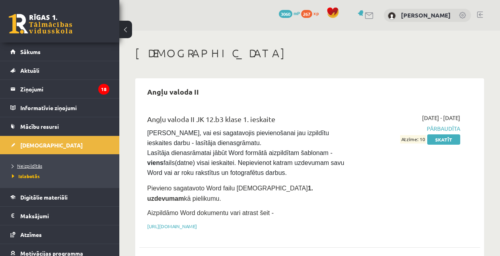
click at [36, 163] on link "Neizpildītās" at bounding box center [62, 165] width 100 height 7
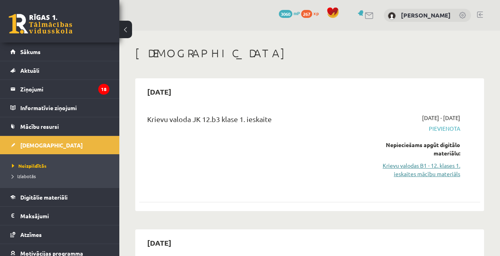
click at [428, 172] on link "Krievu valodas B1 - 12. klases 1. ieskaites mācību materiāls" at bounding box center [412, 170] width 96 height 17
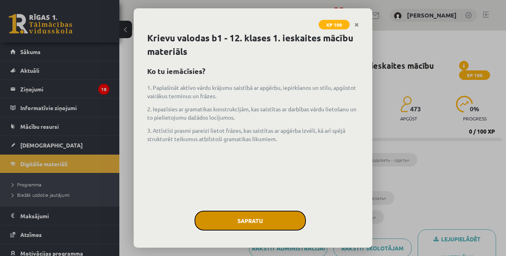
click at [276, 228] on button "Sapratu" at bounding box center [250, 221] width 111 height 20
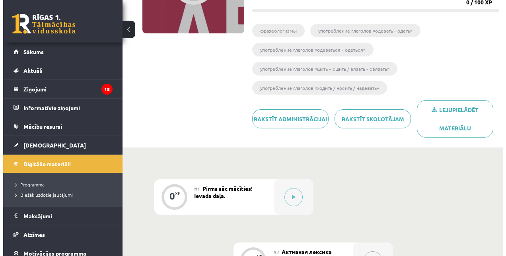
scroll to position [130, 0]
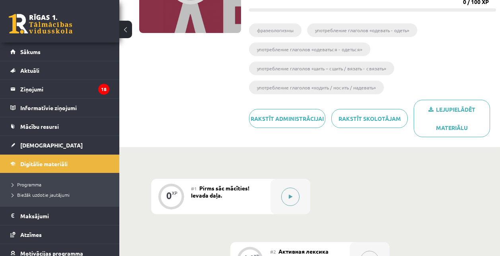
click at [295, 191] on button at bounding box center [290, 197] width 18 height 18
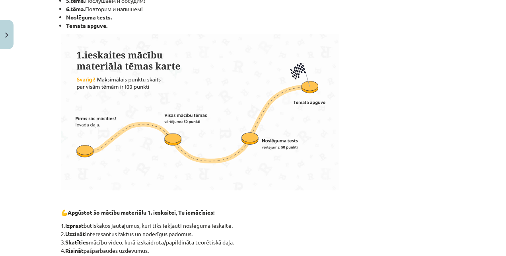
scroll to position [504, 0]
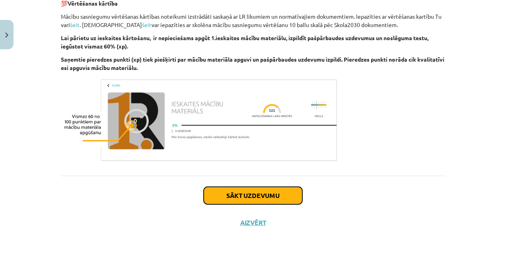
click at [276, 194] on button "Sākt uzdevumu" at bounding box center [253, 196] width 99 height 18
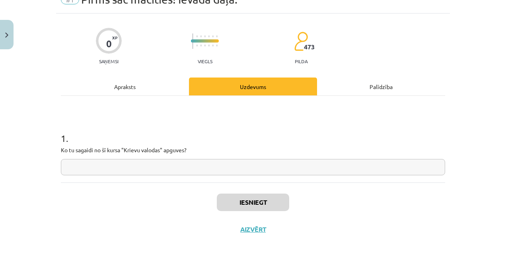
scroll to position [20, 0]
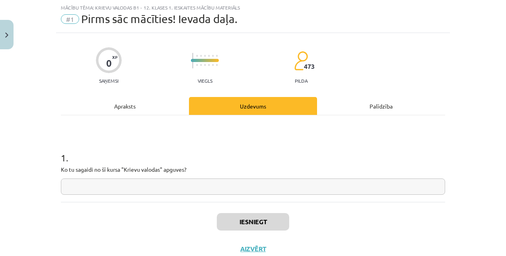
click at [216, 185] on input "text" at bounding box center [253, 187] width 385 height 16
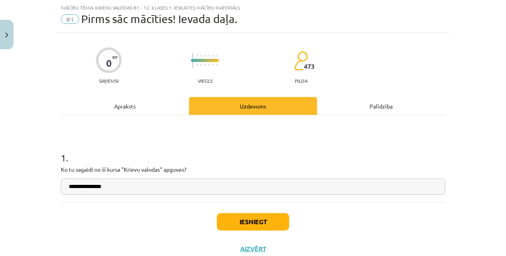
type input "**********"
click at [251, 217] on button "Iesniegt" at bounding box center [253, 222] width 72 height 18
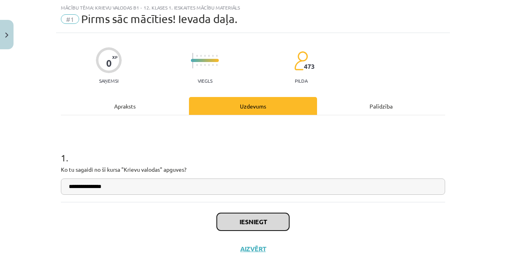
scroll to position [46, 0]
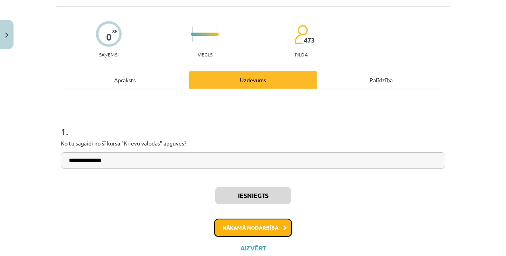
click at [242, 231] on button "Nākamā nodarbība" at bounding box center [253, 228] width 78 height 18
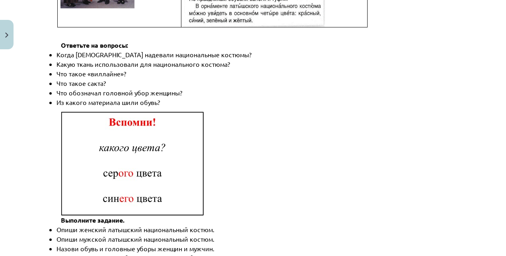
scroll to position [1201, 0]
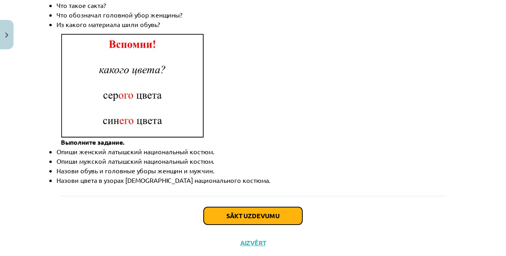
click at [268, 207] on button "Sākt uzdevumu" at bounding box center [253, 216] width 99 height 18
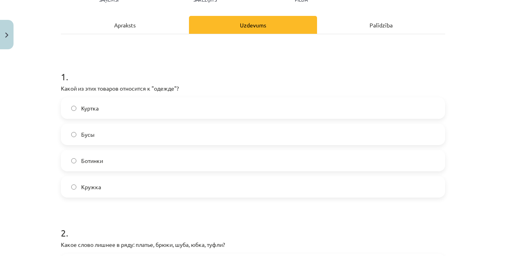
scroll to position [102, 0]
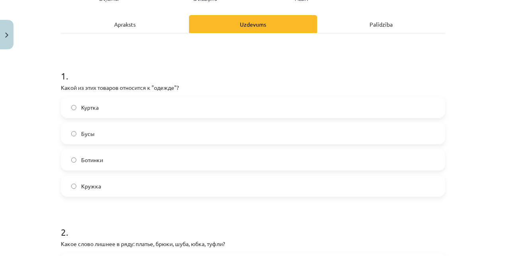
click at [195, 115] on label "Куртка" at bounding box center [253, 108] width 383 height 20
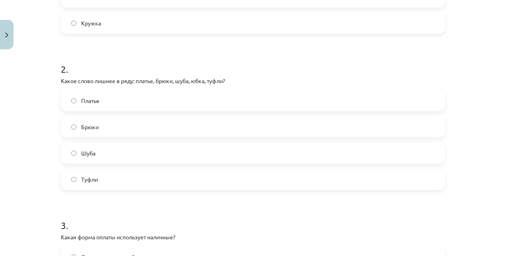
scroll to position [268, 0]
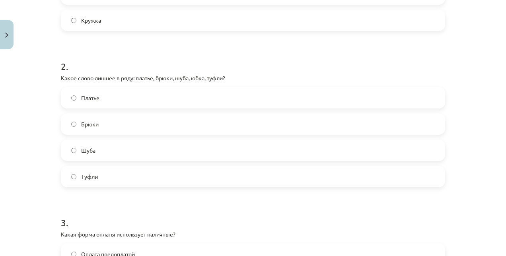
click at [106, 176] on label "Туфли" at bounding box center [253, 177] width 383 height 20
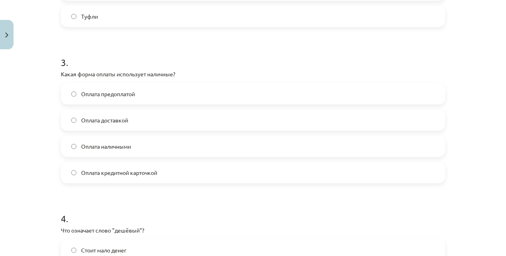
scroll to position [439, 0]
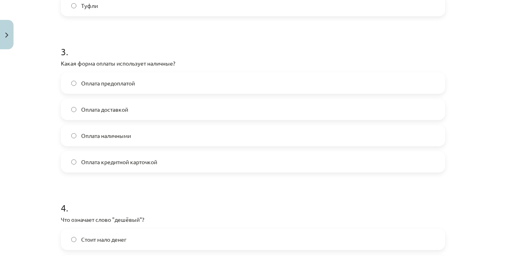
click at [114, 139] on span "Оплата наличными" at bounding box center [106, 136] width 50 height 8
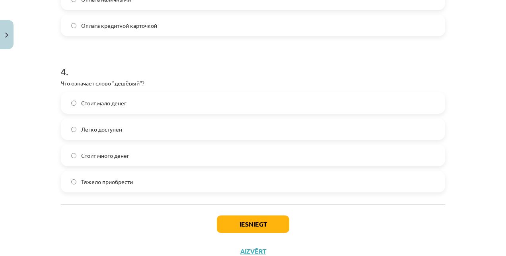
scroll to position [578, 0]
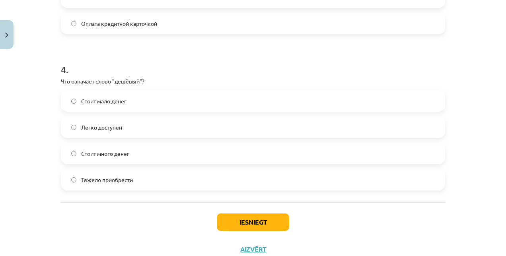
click at [115, 104] on span "Стоит мало денег" at bounding box center [103, 101] width 45 height 8
click at [252, 223] on button "Iesniegt" at bounding box center [253, 223] width 72 height 18
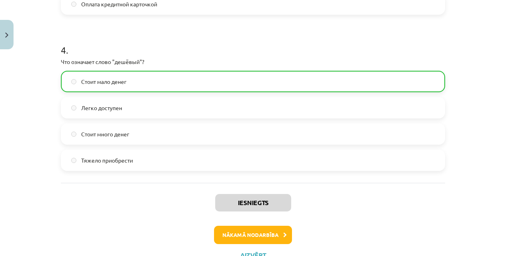
scroll to position [629, 0]
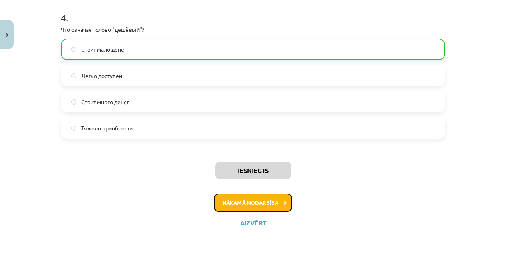
click at [259, 199] on button "Nākamā nodarbība" at bounding box center [253, 203] width 78 height 18
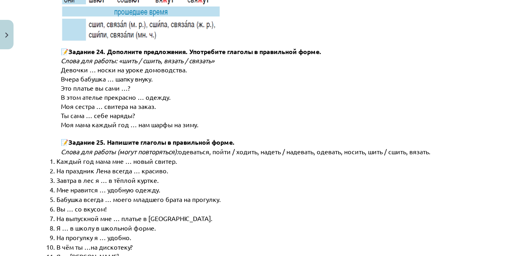
scroll to position [4075, 0]
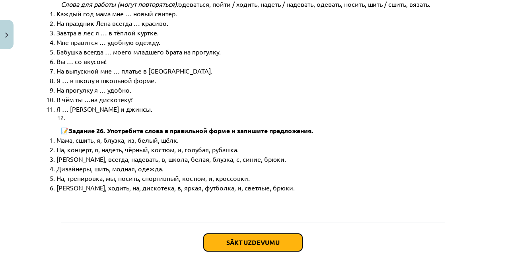
click at [254, 234] on button "Sākt uzdevumu" at bounding box center [253, 243] width 99 height 18
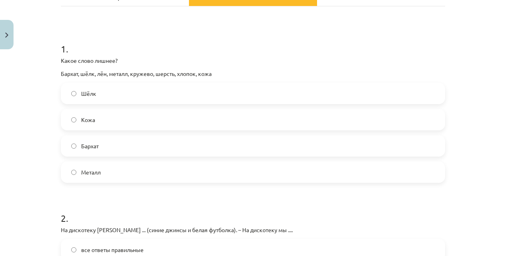
scroll to position [129, 0]
click at [92, 171] on span "Металл" at bounding box center [91, 172] width 20 height 8
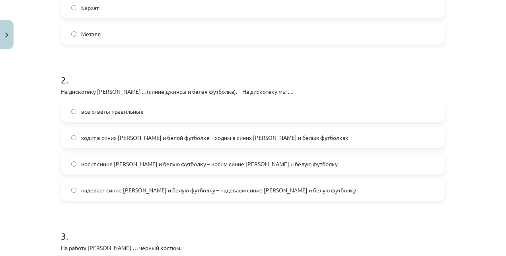
scroll to position [269, 0]
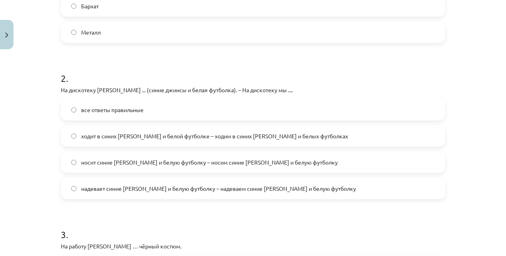
click at [129, 140] on label "ходит в синих джинсах и белой футболке – ходим в синих джинсах и белых футболках" at bounding box center [253, 136] width 383 height 20
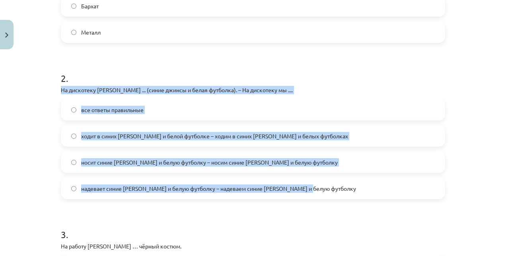
drag, startPoint x: 57, startPoint y: 90, endPoint x: 322, endPoint y: 196, distance: 285.6
click at [322, 196] on div "16 XP Saņemsi Sarežģīts 473 pilda Apraksts Uzdevums Palīdzība 1 . Какое слово л…" at bounding box center [253, 184] width 394 height 801
copy div "На дискотеку Янис ... (синие джинсы и белая футболка). – На дискотеку мы .... в…"
click at [129, 108] on span "все ответы правильные" at bounding box center [112, 110] width 62 height 8
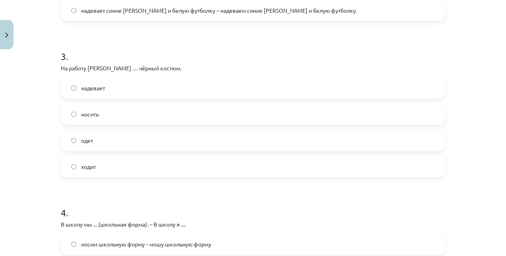
scroll to position [448, 0]
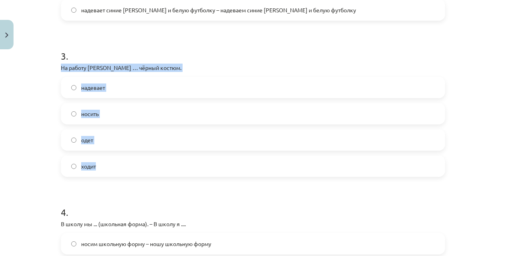
drag, startPoint x: 53, startPoint y: 65, endPoint x: 142, endPoint y: 170, distance: 137.8
click at [142, 170] on div "Mācību tēma: Krievu valodas b1 - 12. klases 1. ieskaites mācību materiāls #3 Гр…" at bounding box center [253, 128] width 506 height 256
copy div "На работу Янис … чёрный костюм. надевает носить одет ходит"
click at [117, 85] on label "надевает" at bounding box center [253, 88] width 383 height 20
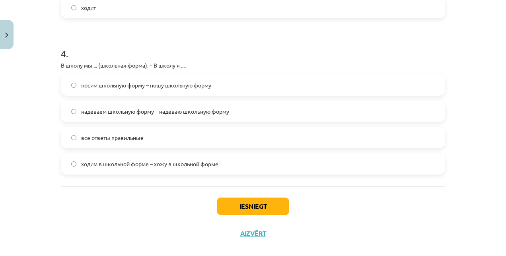
scroll to position [611, 0]
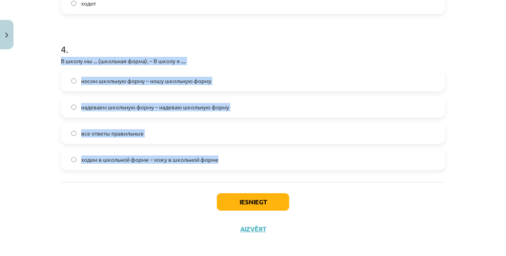
drag, startPoint x: 54, startPoint y: 59, endPoint x: 234, endPoint y: 156, distance: 203.9
copy div "В школу мы ... (школьная форма). – В школу я .... носим школьную форму – ношу ш…"
click at [115, 131] on span "все ответы правильные" at bounding box center [112, 133] width 62 height 8
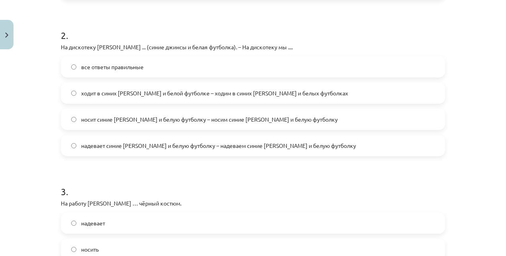
scroll to position [312, 0]
click at [119, 147] on span "надевает синие джинсы и белую футболку – надеваем синие джинсы и белую футболку" at bounding box center [218, 145] width 275 height 8
click at [127, 68] on span "все ответы правильные" at bounding box center [112, 66] width 62 height 8
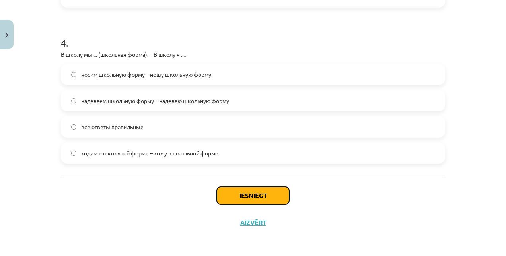
click at [251, 196] on button "Iesniegt" at bounding box center [253, 196] width 72 height 18
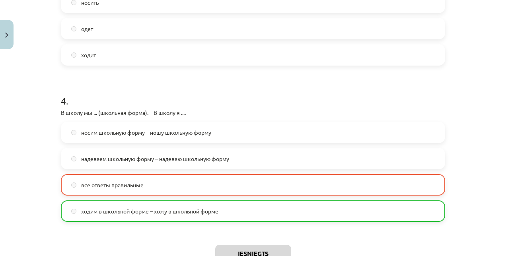
scroll to position [642, 0]
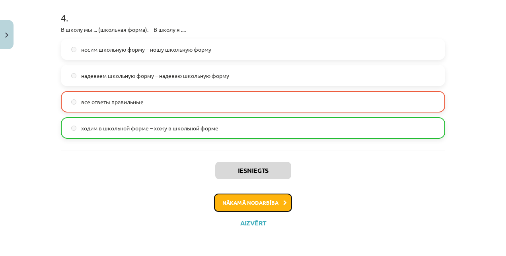
click at [256, 209] on button "Nākamā nodarbība" at bounding box center [253, 203] width 78 height 18
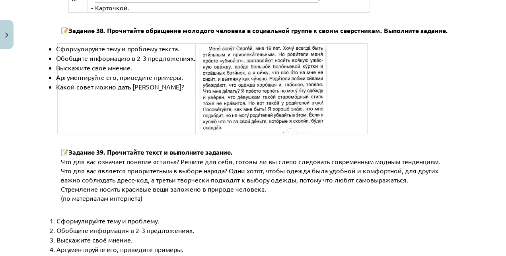
scroll to position [3083, 0]
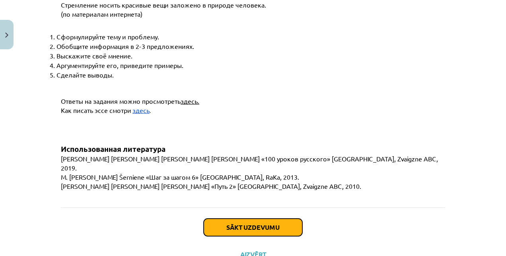
click at [264, 219] on button "Sākt uzdevumu" at bounding box center [253, 228] width 99 height 18
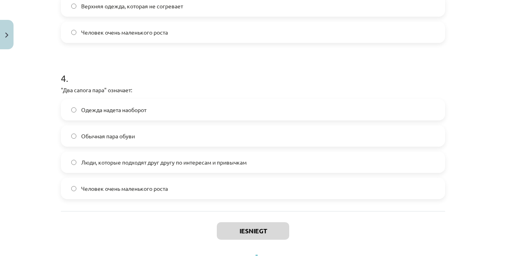
scroll to position [604, 0]
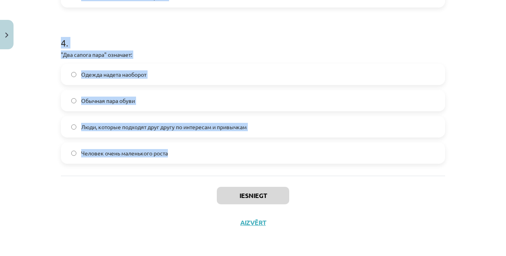
drag, startPoint x: 53, startPoint y: 40, endPoint x: 184, endPoint y: 156, distance: 174.5
copy form ""Сапожник без сапог" означает: Человек, у которого нет того, что должно у него …"
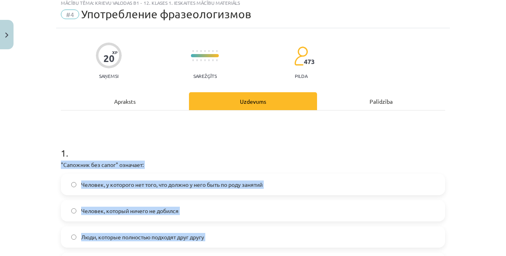
scroll to position [0, 0]
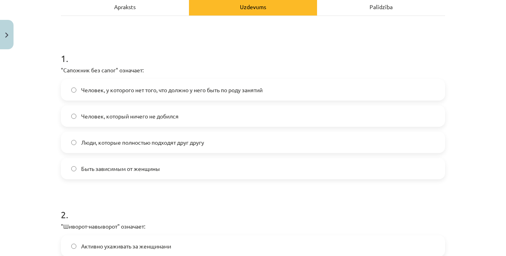
scroll to position [122, 0]
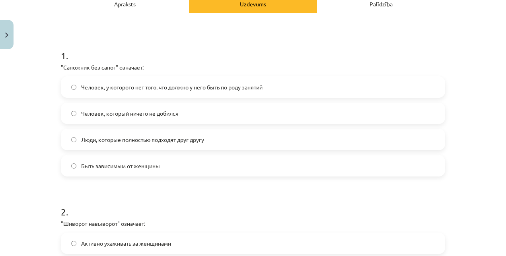
click at [203, 88] on span "Человек, у которого нет того, что должно у него быть по роду занятий" at bounding box center [172, 87] width 182 height 8
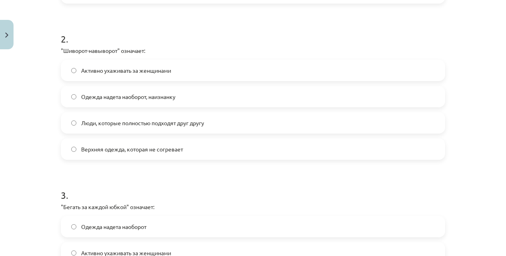
scroll to position [297, 0]
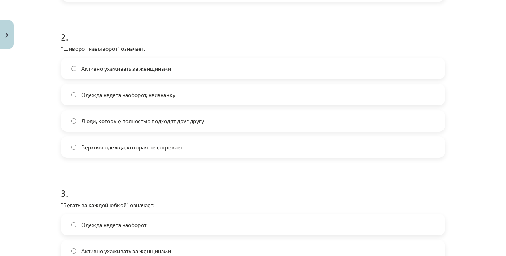
click at [136, 89] on label "Одежда надета наоборот, наизнанку" at bounding box center [253, 95] width 383 height 20
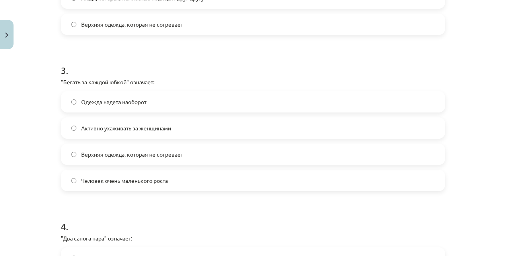
scroll to position [422, 0]
click at [139, 131] on span "Активно ухаживать за женщинами" at bounding box center [126, 127] width 90 height 8
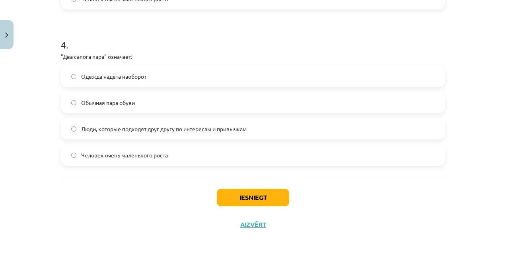
scroll to position [603, 0]
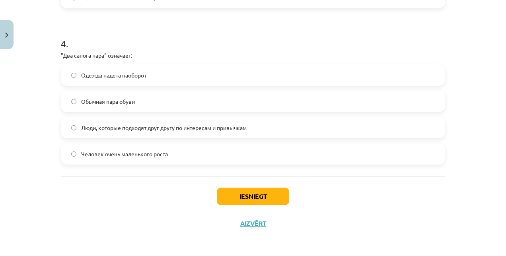
click at [166, 129] on span "Люди, которые подходят друг другу по интересам и привычкам" at bounding box center [164, 128] width 166 height 8
click at [274, 194] on button "Iesniegt" at bounding box center [253, 197] width 72 height 18
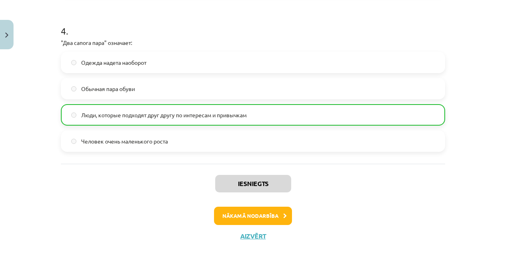
scroll to position [617, 0]
click at [253, 212] on button "Nākamā nodarbība" at bounding box center [253, 216] width 78 height 18
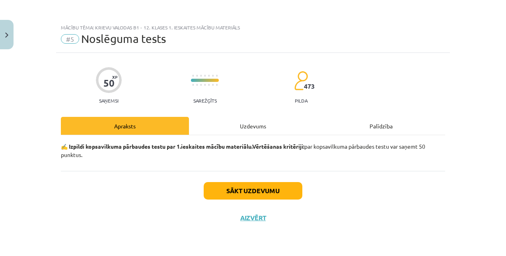
scroll to position [0, 0]
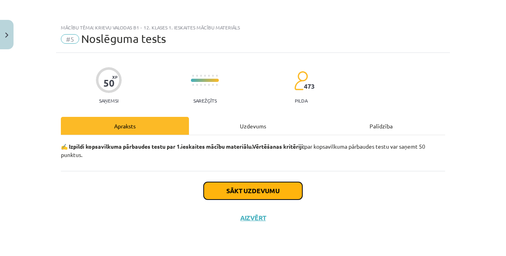
click at [256, 194] on button "Sākt uzdevumu" at bounding box center [253, 191] width 99 height 18
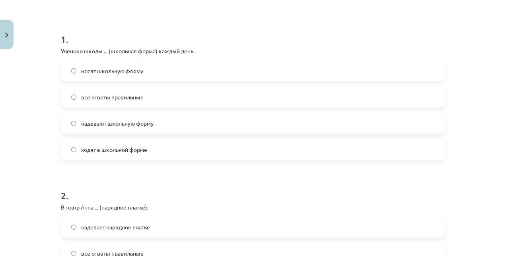
scroll to position [139, 0]
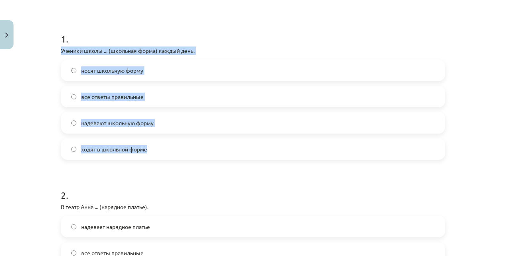
drag, startPoint x: 57, startPoint y: 44, endPoint x: 169, endPoint y: 145, distance: 150.8
copy div "Ученики школы ... (школьная форма) каждый день. носят школьную форму все ответы…"
click at [143, 74] on label "носят школьную форму" at bounding box center [253, 71] width 383 height 20
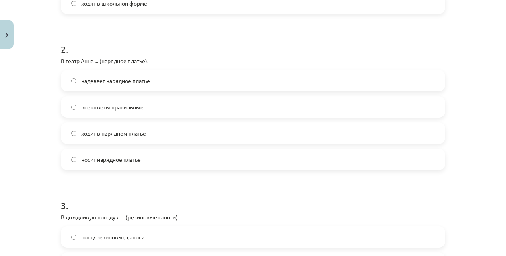
scroll to position [285, 0]
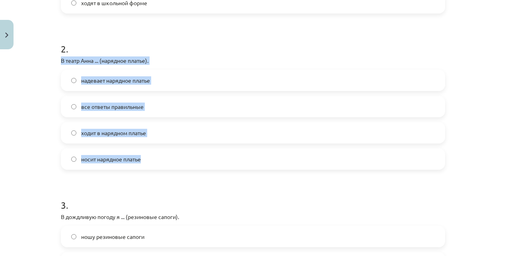
drag, startPoint x: 57, startPoint y: 57, endPoint x: 154, endPoint y: 155, distance: 138.2
copy div "В театр Анна ... (нарядное платье). надевает нарядное платье все ответы правиль…"
click at [110, 77] on span "надевает нарядное платье" at bounding box center [115, 80] width 69 height 8
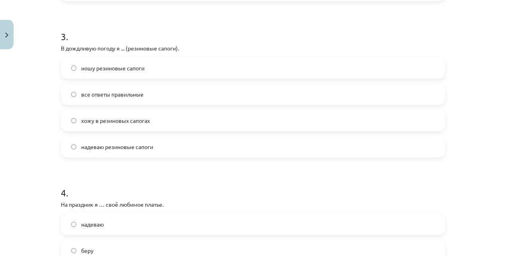
scroll to position [455, 0]
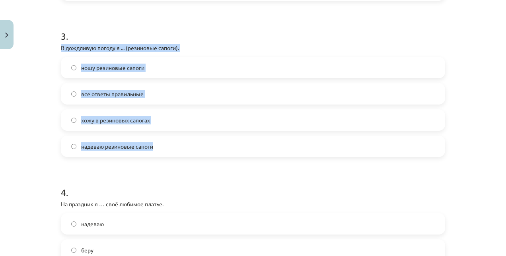
drag, startPoint x: 55, startPoint y: 45, endPoint x: 172, endPoint y: 141, distance: 151.4
copy div "В дождливую погоду я ... (резиновые сапоги). ношу резиновые сапоги все ответы п…"
click at [210, 57] on div "ношу резиновые сапоги" at bounding box center [253, 67] width 385 height 21
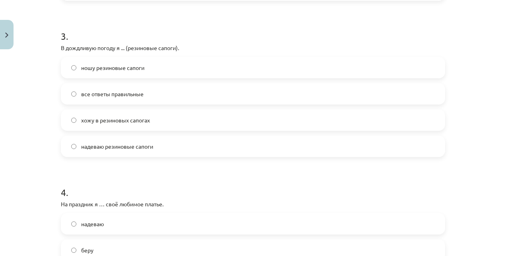
click at [123, 96] on span "все ответы правильные" at bounding box center [112, 94] width 62 height 8
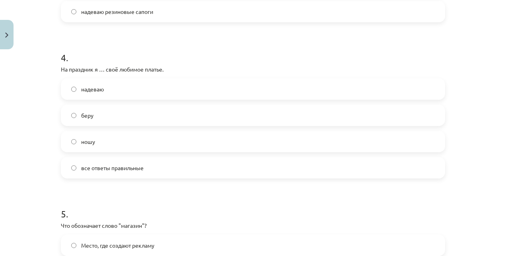
scroll to position [591, 0]
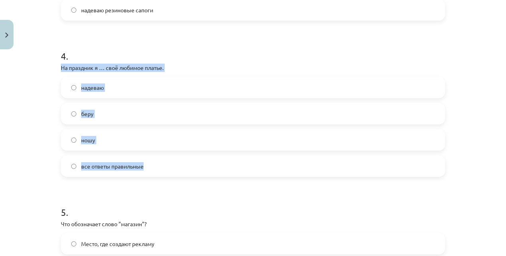
drag, startPoint x: 48, startPoint y: 65, endPoint x: 154, endPoint y: 165, distance: 146.2
click at [154, 165] on div "Mācību tēma: Krievu valodas b1 - 12. klases 1. ieskaites mācību materiāls #5 No…" at bounding box center [253, 128] width 506 height 256
copy div "На праздник я … своё любимое платье. надеваю беру ношу все ответы правильные"
click at [227, 75] on div "4 . На праздник я … своё любимое платье. надеваю беру ношу все ответы правильные" at bounding box center [253, 107] width 385 height 141
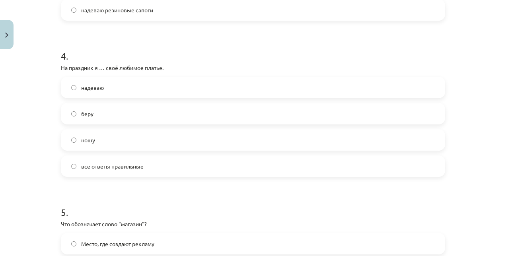
click at [125, 93] on label "надеваю" at bounding box center [253, 88] width 383 height 20
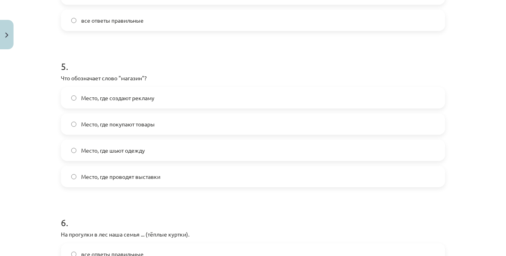
scroll to position [738, 0]
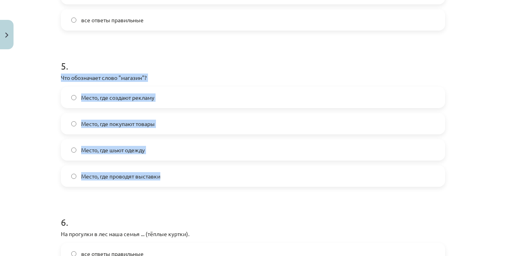
drag, startPoint x: 44, startPoint y: 73, endPoint x: 179, endPoint y: 171, distance: 166.7
click at [179, 171] on div "Mācību tēma: Krievu valodas b1 - 12. klases 1. ieskaites mācību materiāls #5 No…" at bounding box center [253, 128] width 506 height 256
drag, startPoint x: 179, startPoint y: 171, endPoint x: 146, endPoint y: 121, distance: 59.9
click at [146, 121] on span "Место, где покупают товары" at bounding box center [118, 124] width 74 height 8
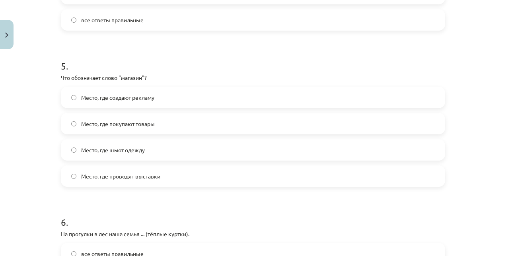
click at [209, 219] on h1 "6 ." at bounding box center [253, 215] width 385 height 25
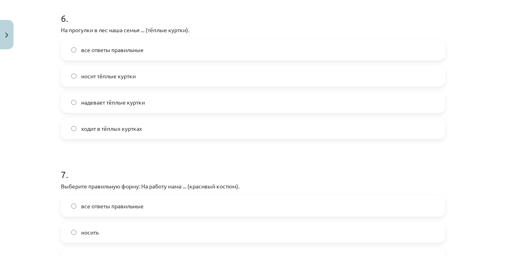
scroll to position [943, 0]
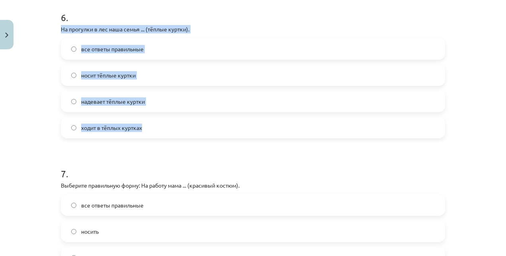
drag, startPoint x: 53, startPoint y: 23, endPoint x: 176, endPoint y: 127, distance: 161.3
copy div "На прогулки в лес наша семья ... (тёплые куртки). все ответы правильные носит т…"
click at [160, 43] on label "все ответы правильные" at bounding box center [253, 49] width 383 height 20
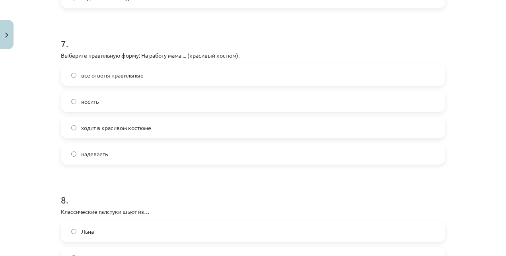
scroll to position [1073, 0]
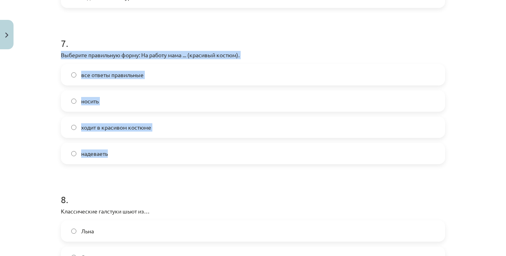
drag, startPoint x: 53, startPoint y: 53, endPoint x: 149, endPoint y: 147, distance: 133.7
copy div "Выберите правильную форму: На работу мама ... (красивый костюм). все ответы пра…"
click at [140, 129] on span "ходит в красивом костюме" at bounding box center [116, 127] width 70 height 8
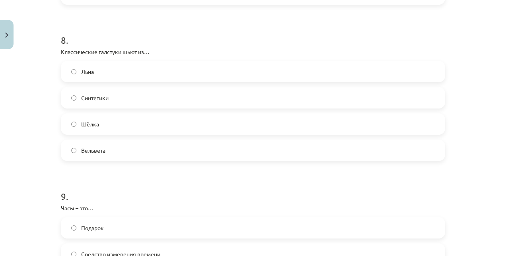
scroll to position [1233, 0]
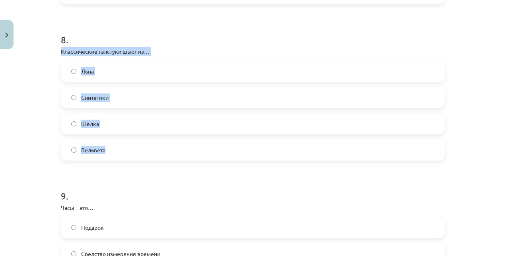
drag, startPoint x: 55, startPoint y: 47, endPoint x: 131, endPoint y: 154, distance: 131.2
click at [131, 131] on label "Шёлка" at bounding box center [253, 124] width 383 height 20
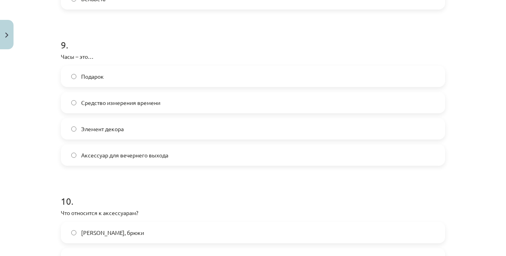
scroll to position [1391, 0]
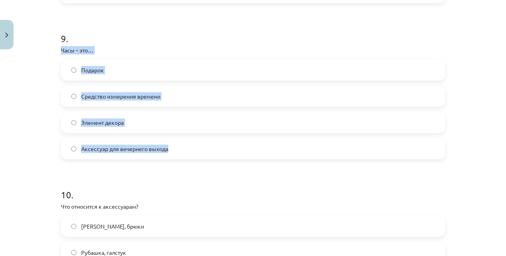
drag, startPoint x: 50, startPoint y: 47, endPoint x: 194, endPoint y: 136, distance: 169.1
click at [194, 136] on div "Mācību tēma: Krievu valodas b1 - 12. klases 1. ieskaites mācību materiāls #5 No…" at bounding box center [253, 128] width 506 height 256
drag, startPoint x: 194, startPoint y: 136, endPoint x: 168, endPoint y: 98, distance: 45.9
click at [168, 98] on label "Средство измерения времени" at bounding box center [253, 96] width 383 height 20
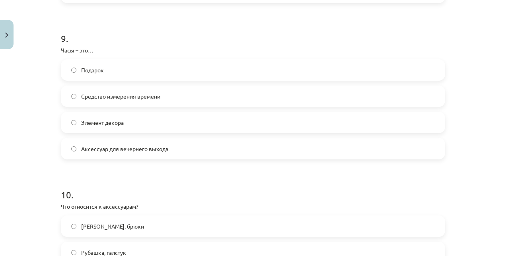
click at [192, 38] on h1 "9 ." at bounding box center [253, 31] width 385 height 25
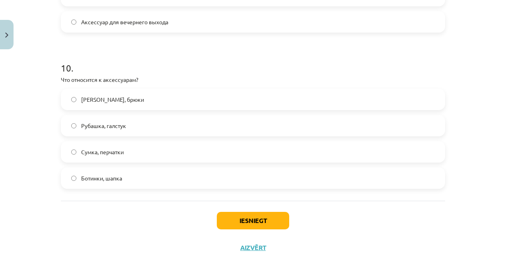
scroll to position [1543, 0]
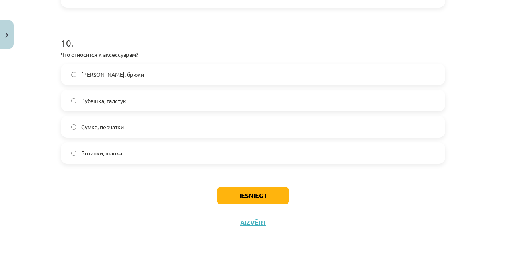
click at [98, 128] on span "Сумка, перчатки" at bounding box center [102, 127] width 43 height 8
click at [233, 190] on button "Iesniegt" at bounding box center [253, 196] width 72 height 18
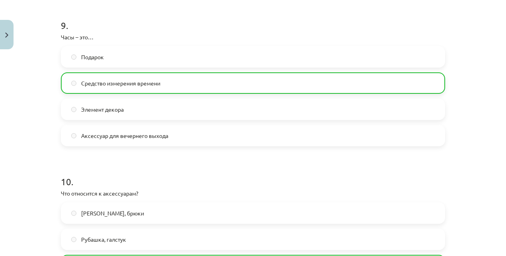
scroll to position [1568, 0]
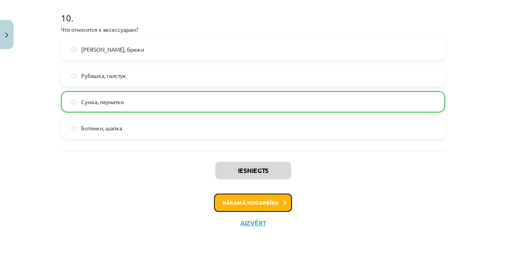
click at [244, 205] on button "Nākamā nodarbība" at bounding box center [253, 203] width 78 height 18
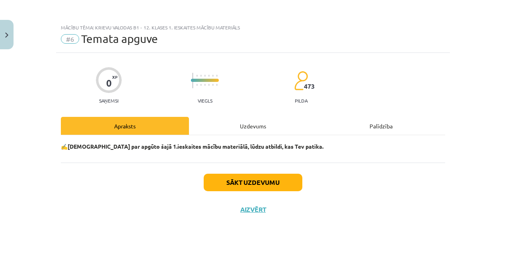
scroll to position [0, 0]
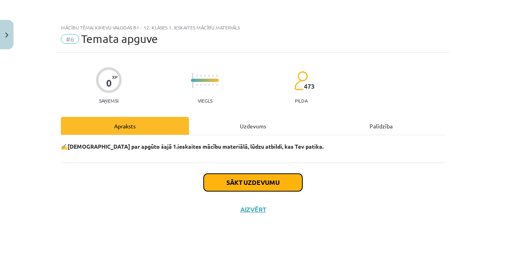
click at [235, 180] on button "Sākt uzdevumu" at bounding box center [253, 183] width 99 height 18
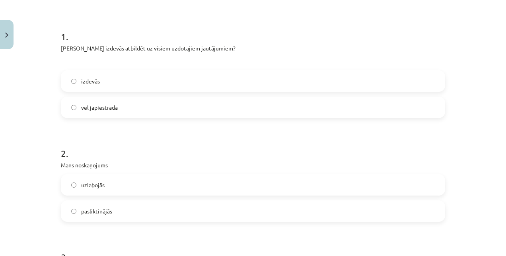
scroll to position [142, 0]
click at [213, 109] on label "vēl jāpiestrādā" at bounding box center [253, 107] width 383 height 20
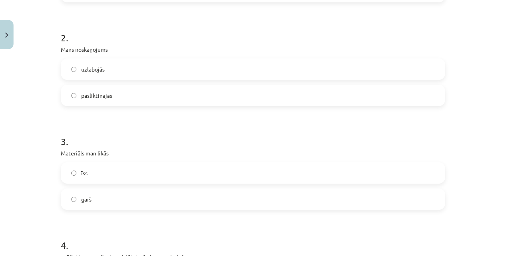
scroll to position [262, 0]
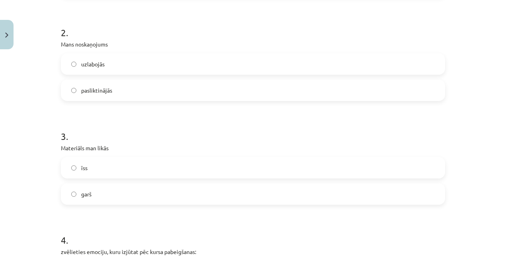
click at [212, 60] on label "uzlabojās" at bounding box center [253, 64] width 383 height 20
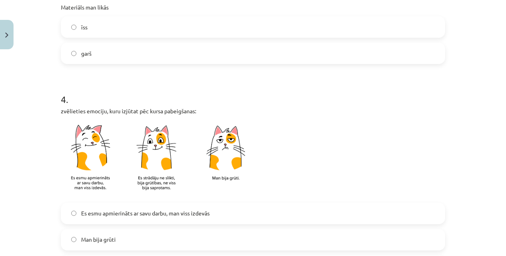
scroll to position [406, 0]
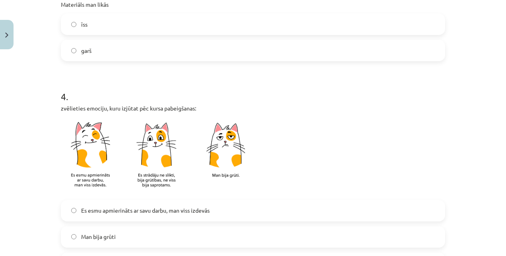
click at [203, 17] on label "īss" at bounding box center [253, 24] width 383 height 20
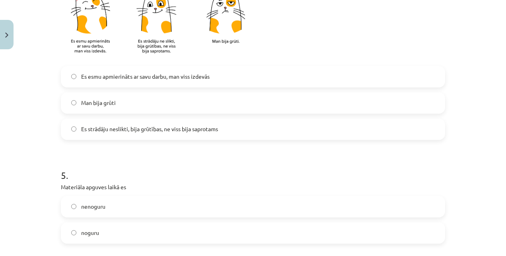
scroll to position [550, 0]
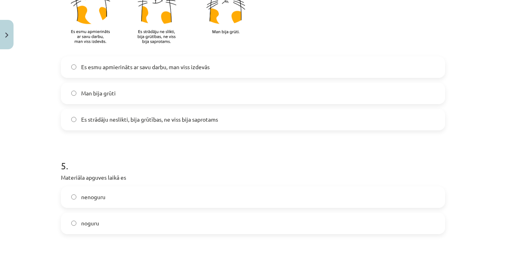
click at [141, 122] on span "Es strādāju neslikti, bija grūtības, ne viss bija saprotams" at bounding box center [149, 119] width 137 height 8
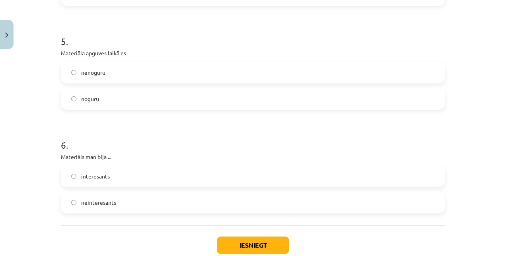
scroll to position [681, 0]
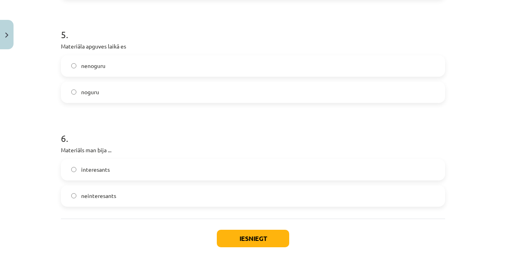
click at [137, 66] on label "nenoguru" at bounding box center [253, 66] width 383 height 20
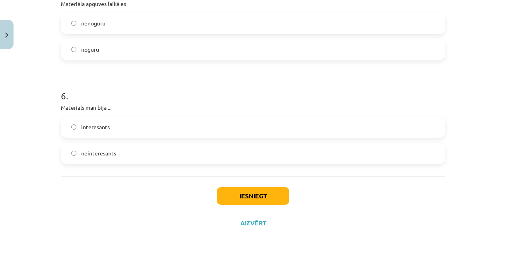
click at [113, 128] on label "interesants" at bounding box center [253, 127] width 383 height 20
click at [228, 193] on button "Iesniegt" at bounding box center [253, 196] width 72 height 18
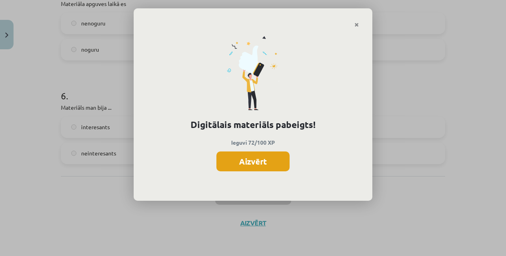
click at [274, 158] on button "Aizvērt" at bounding box center [253, 162] width 73 height 20
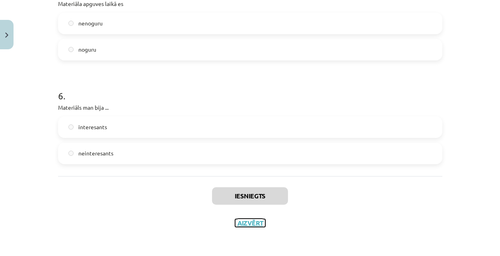
click at [249, 223] on button "Aizvērt" at bounding box center [250, 223] width 30 height 8
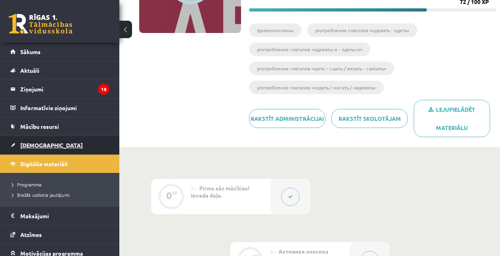
click at [39, 148] on span "[DEMOGRAPHIC_DATA]" at bounding box center [51, 145] width 62 height 7
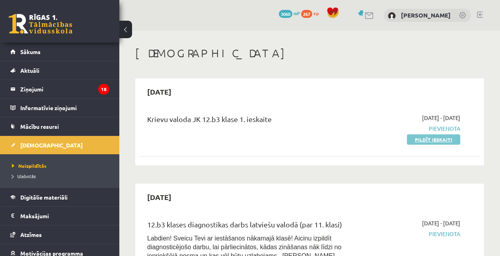
click at [444, 136] on link "Pildīt ieskaiti" at bounding box center [433, 140] width 53 height 10
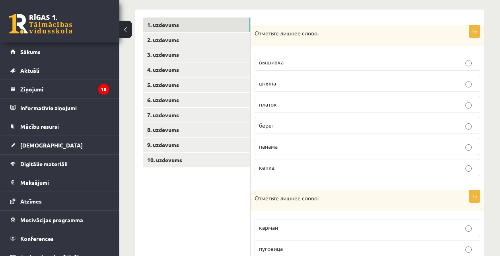
scroll to position [126, 0]
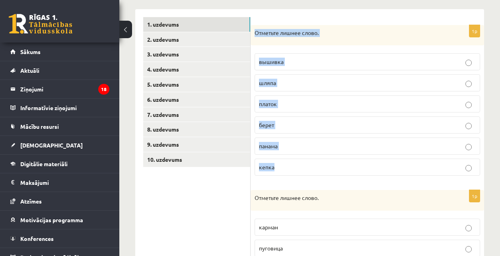
drag, startPoint x: 254, startPoint y: 33, endPoint x: 311, endPoint y: 169, distance: 147.6
click at [311, 169] on div "1p Отметьте лишнее слово. вышивка [GEOGRAPHIC_DATA] платок берет [GEOGRAPHIC_DA…" at bounding box center [368, 104] width 234 height 158
copy div "Отметьте лишнее слово. вышивка шляпа платок берет панама кепка"
click at [305, 61] on p "вышивка" at bounding box center [367, 62] width 217 height 8
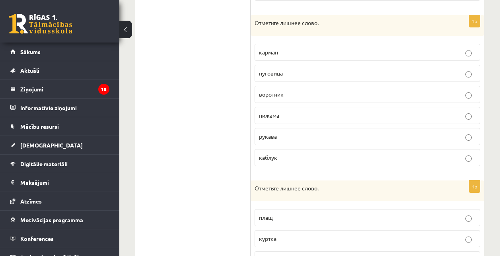
scroll to position [301, 0]
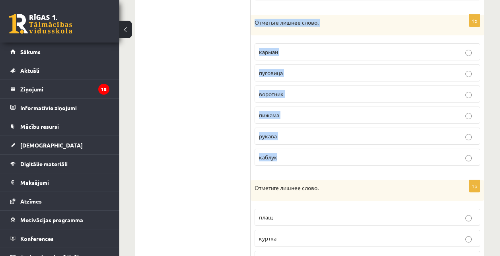
drag, startPoint x: 251, startPoint y: 21, endPoint x: 297, endPoint y: 156, distance: 142.4
click at [297, 156] on div "1p Отметьте лишнее слово. карман [GEOGRAPHIC_DATA] воротник пижама рукава [GEOG…" at bounding box center [368, 94] width 234 height 158
copy div "Отметьте лишнее слово. карман пуговица воротник пижама рукава каблук"
click at [291, 115] on p "пижама" at bounding box center [367, 115] width 217 height 8
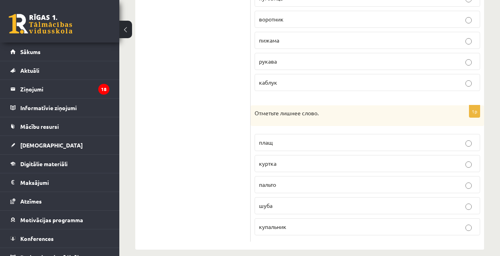
scroll to position [386, 0]
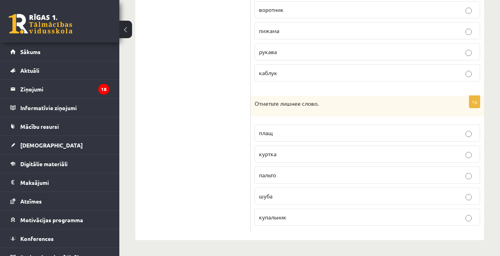
drag, startPoint x: 250, startPoint y: 103, endPoint x: 287, endPoint y: 159, distance: 67.0
click at [301, 218] on p "купальник" at bounding box center [367, 217] width 217 height 8
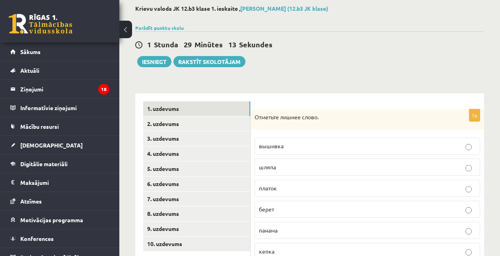
scroll to position [33, 0]
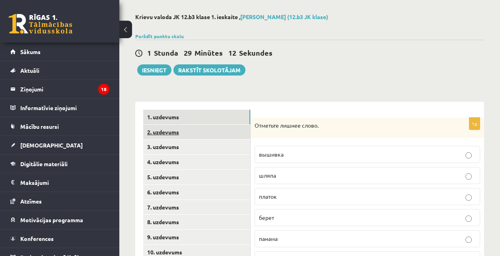
click at [178, 133] on link "2. uzdevums" at bounding box center [196, 132] width 107 height 15
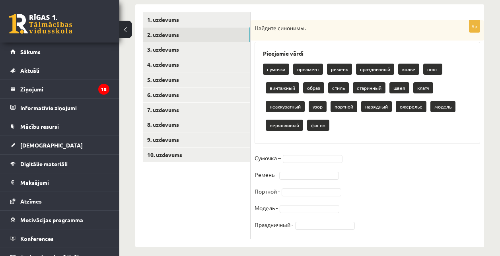
scroll to position [138, 0]
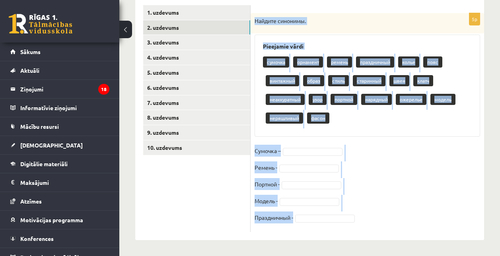
drag, startPoint x: 255, startPoint y: 18, endPoint x: 346, endPoint y: 219, distance: 220.4
click at [346, 219] on div "5p Найдите синонимы. Pieejamie vārdi сумочка орнамент ремень праздничный колье …" at bounding box center [368, 122] width 234 height 219
copy div "Найдите синонимы. Pieejamie vārdi сумочка орнамент ремень праздничный колье поя…"
click at [370, 171] on fieldset "Сумочка – Ремень - Портной - Модель - Праздничный -" at bounding box center [368, 187] width 226 height 84
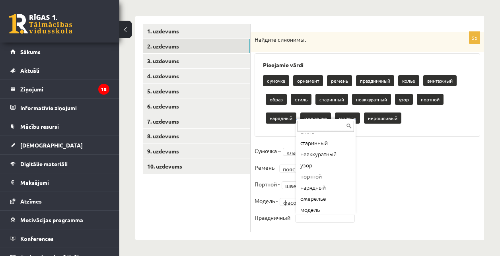
scroll to position [97, 0]
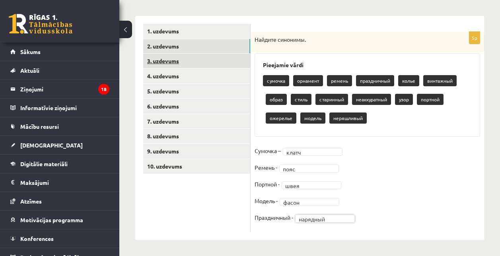
click at [212, 57] on link "3. uzdevums" at bounding box center [196, 61] width 107 height 15
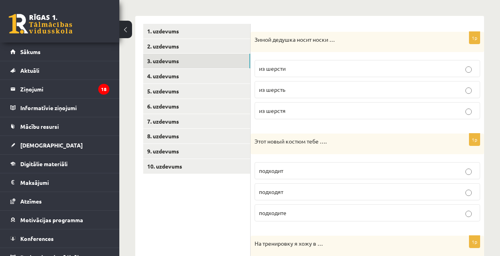
click at [289, 65] on p "из шерсти" at bounding box center [367, 68] width 217 height 8
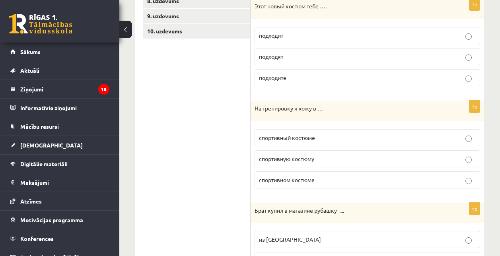
scroll to position [255, 0]
click at [317, 31] on p "подходит" at bounding box center [367, 35] width 217 height 8
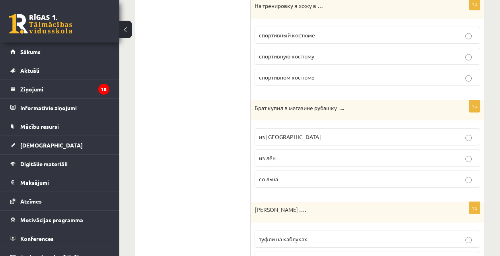
scroll to position [360, 0]
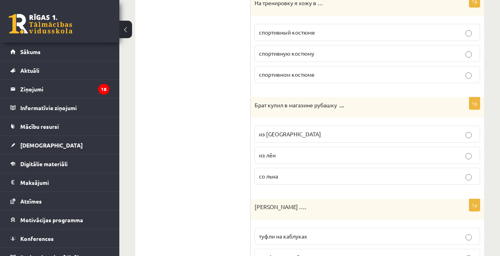
click at [321, 73] on p "спортивном костюме" at bounding box center [367, 74] width 217 height 8
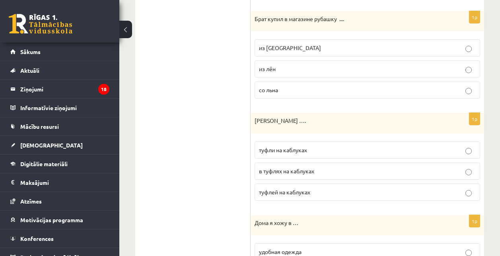
scroll to position [447, 0]
click at [290, 47] on p "из [GEOGRAPHIC_DATA]" at bounding box center [367, 47] width 217 height 8
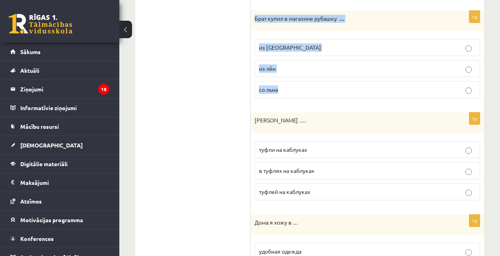
drag, startPoint x: 253, startPoint y: 19, endPoint x: 301, endPoint y: 86, distance: 82.7
click at [301, 86] on div "1p Брат купил в магазине рубашку .... из [GEOGRAPHIC_DATA] из [GEOGRAPHIC_DATA]…" at bounding box center [368, 58] width 234 height 94
copy div "Брат купил в магазине рубашку .... из льна из лён со льна"
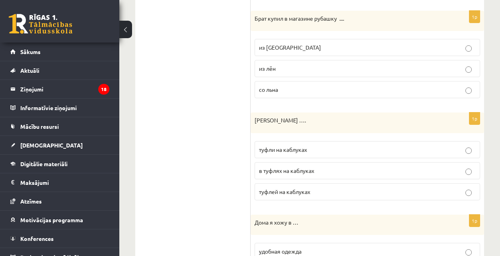
click at [172, 87] on ul "1. uzdevums 2. uzdevums 3. uzdevums 4. uzdevums 5. uzdevums 6. uzdevums 7. uzde…" at bounding box center [196, 206] width 107 height 1021
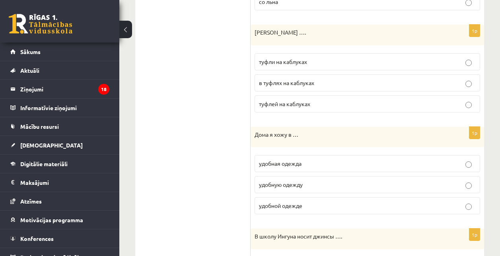
scroll to position [537, 0]
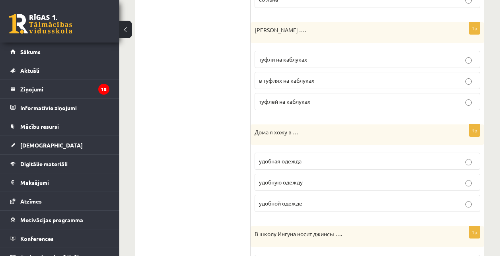
click at [301, 59] on span "туфли на каблуках" at bounding box center [283, 59] width 48 height 7
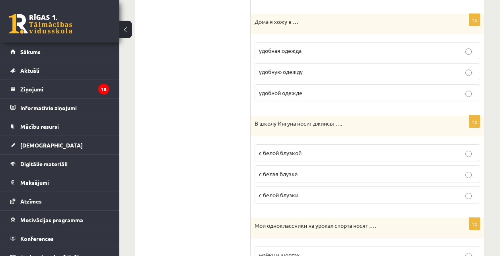
scroll to position [648, 0]
click at [291, 93] on span "удобной одежде" at bounding box center [280, 92] width 43 height 7
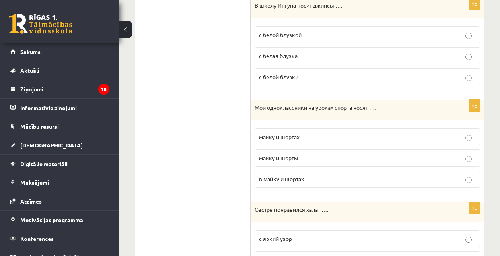
scroll to position [766, 0]
click at [308, 35] on p "с белой блузкой" at bounding box center [367, 34] width 217 height 8
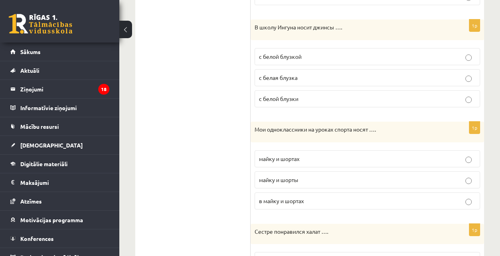
scroll to position [742, 0]
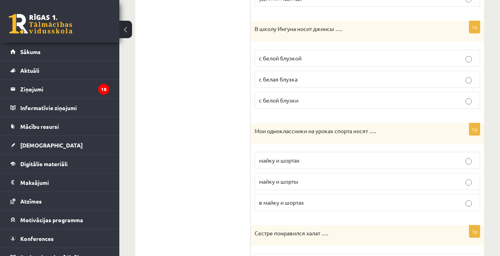
click at [253, 27] on div "В школу Ингуна носит джинсы …." at bounding box center [368, 31] width 234 height 21
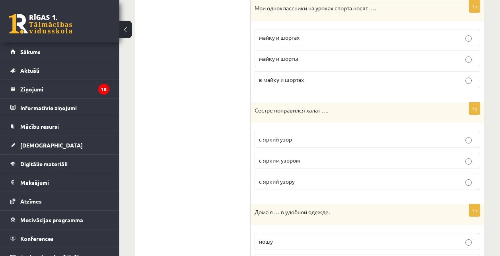
scroll to position [867, 0]
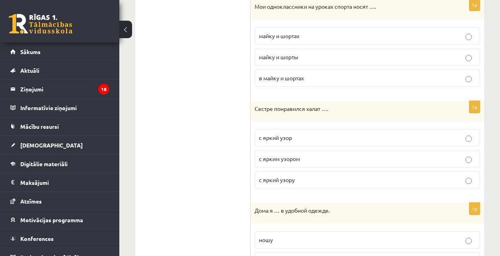
click at [291, 55] on span "майку и шорты" at bounding box center [278, 56] width 39 height 7
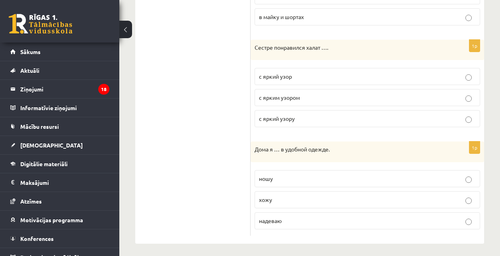
scroll to position [932, 0]
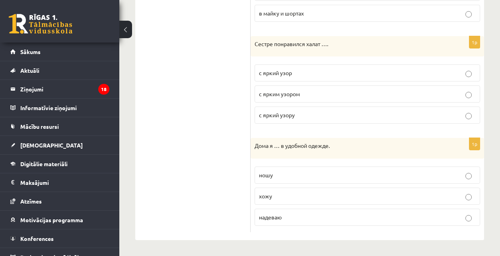
click at [297, 94] on span "с ярким узором" at bounding box center [279, 93] width 41 height 7
click at [280, 197] on p "хожу" at bounding box center [367, 196] width 217 height 8
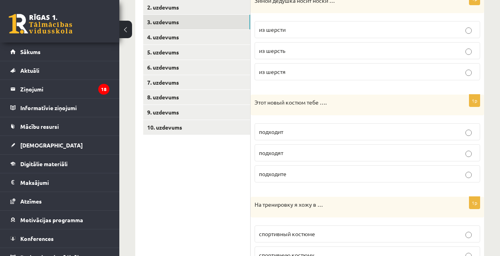
scroll to position [0, 0]
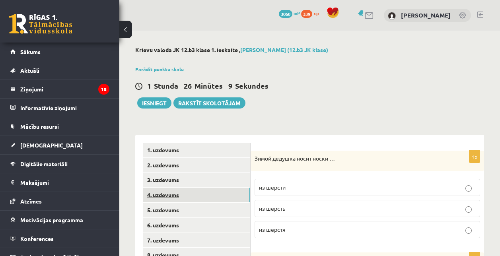
click at [165, 193] on link "4. uzdevums" at bounding box center [196, 195] width 107 height 15
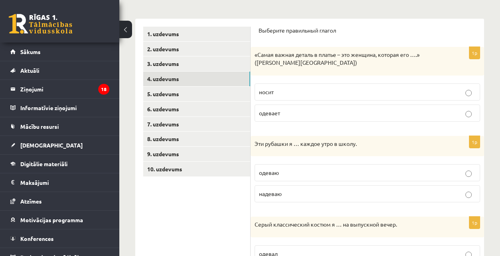
scroll to position [132, 0]
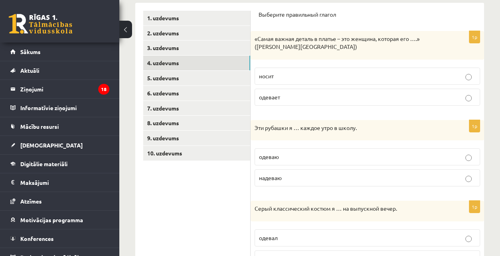
click at [318, 97] on p "одевает" at bounding box center [367, 97] width 217 height 8
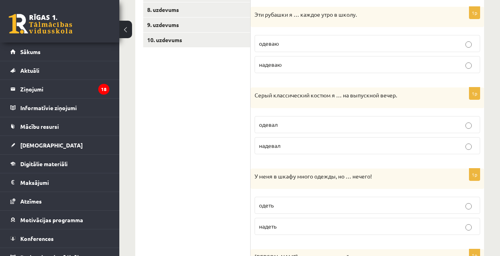
scroll to position [246, 0]
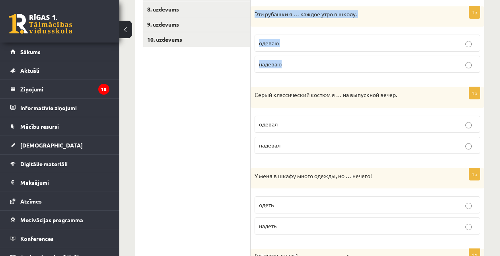
drag, startPoint x: 252, startPoint y: 12, endPoint x: 303, endPoint y: 60, distance: 69.3
click at [303, 60] on div "1p Эти рубашки я … каждое утро в школу. одеваю надеваю" at bounding box center [368, 42] width 234 height 73
copy div "Эти рубашки я … каждое утро в школу. одеваю надеваю"
click at [339, 65] on p "надеваю" at bounding box center [367, 64] width 217 height 8
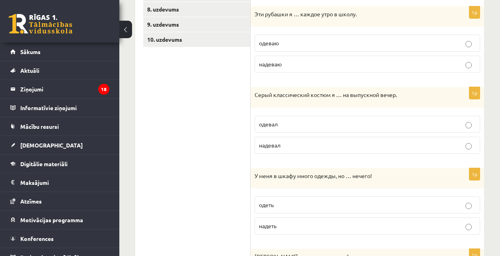
scroll to position [336, 0]
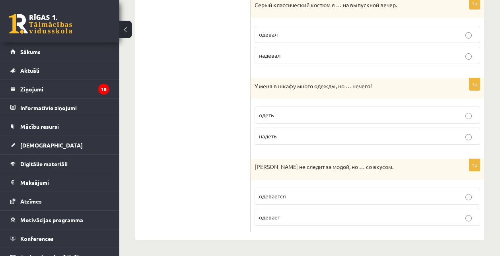
click at [289, 57] on p "надевал" at bounding box center [367, 55] width 217 height 8
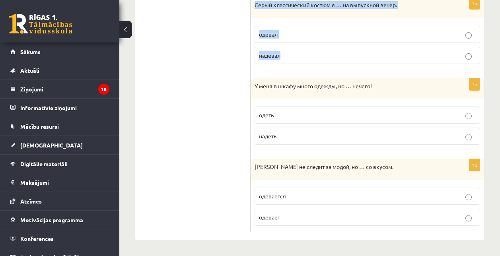
drag, startPoint x: 252, startPoint y: 5, endPoint x: 299, endPoint y: 61, distance: 72.4
click at [299, 61] on div "1p Серый классический костюм я … на выпускной вечер. одевал надевал" at bounding box center [368, 33] width 234 height 73
copy div "Серый классический костюм я … на выпускной вечер. одевал надевал"
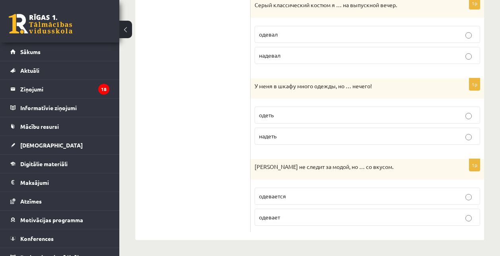
click at [188, 64] on ul "1. uzdevums 2. uzdevums 3. uzdevums 4. uzdevums 5. uzdevums 6. uzdevums 7. uzde…" at bounding box center [196, 20] width 107 height 426
click at [293, 116] on p "одеть" at bounding box center [367, 115] width 217 height 8
click at [289, 195] on p "одевается" at bounding box center [367, 196] width 217 height 8
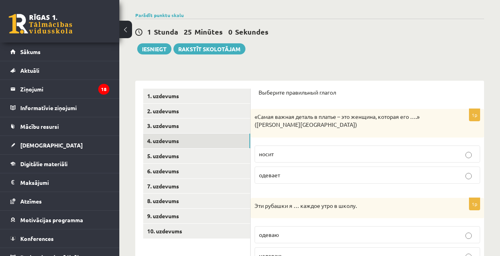
scroll to position [57, 0]
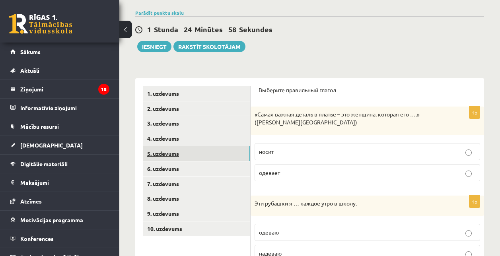
click at [185, 152] on link "5. uzdevums" at bounding box center [196, 153] width 107 height 15
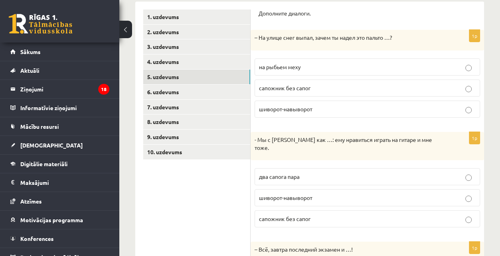
scroll to position [134, 0]
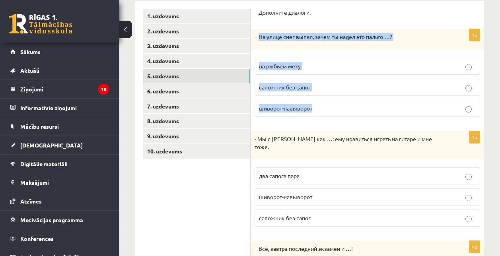
drag, startPoint x: 322, startPoint y: 112, endPoint x: 259, endPoint y: 30, distance: 103.0
click at [259, 30] on div "1p – На улице снег выпал, зачем ты надел это пальто …? на рыбьем меху сапожник …" at bounding box center [368, 76] width 234 height 94
copy div "На улице снег выпал, зачем ты надел это пальто …? на рыбьем меху сапожник без с…"
click at [356, 66] on p "на рыбьем меху" at bounding box center [367, 66] width 217 height 8
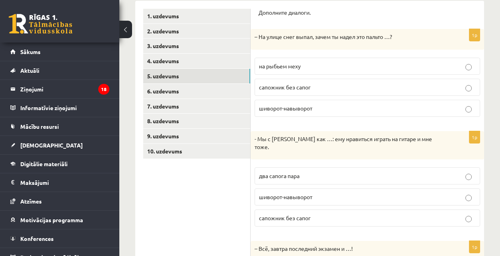
click at [338, 105] on p "шиворот-навыворот" at bounding box center [367, 108] width 217 height 8
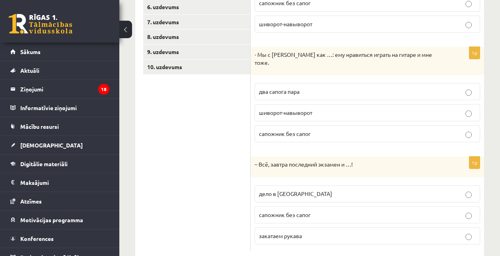
scroll to position [229, 0]
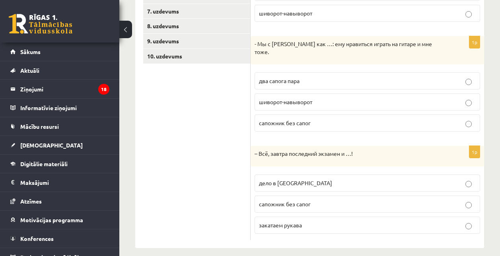
click at [303, 77] on p "два сапога пара" at bounding box center [367, 81] width 217 height 8
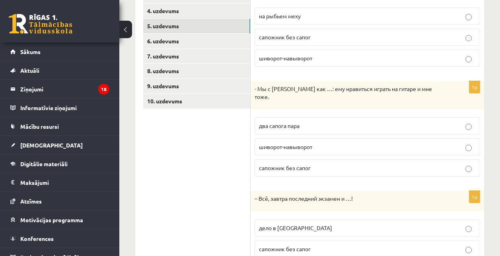
scroll to position [183, 0]
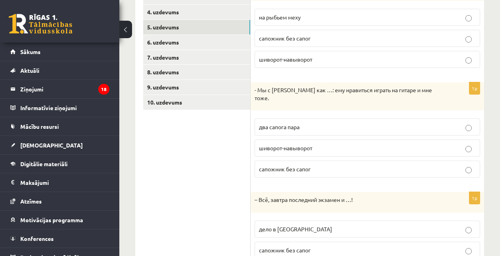
drag, startPoint x: 250, startPoint y: 192, endPoint x: 311, endPoint y: 209, distance: 62.9
click at [311, 209] on div "**********" at bounding box center [309, 123] width 349 height 343
drag, startPoint x: 311, startPoint y: 209, endPoint x: 268, endPoint y: 196, distance: 44.5
click at [268, 196] on p "– Всё, завтра последний экзамен и …!" at bounding box center [348, 200] width 186 height 8
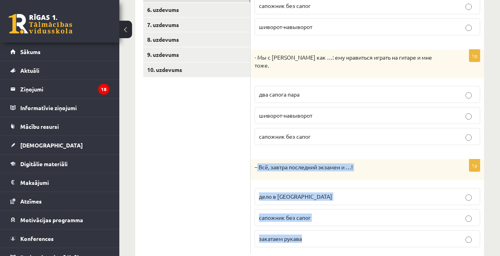
scroll to position [229, 0]
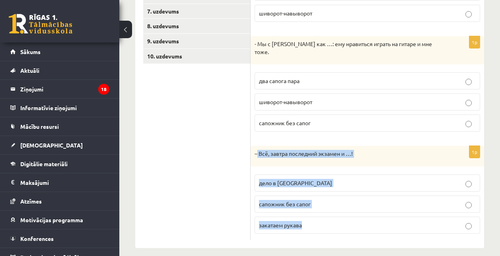
drag, startPoint x: 258, startPoint y: 191, endPoint x: 320, endPoint y: 258, distance: 91.6
copy div "Всё, завтра последний экзамен и …! дело в шляпе сапожник без сапог закатаем рук…"
click at [288, 175] on label "дело в шляпе" at bounding box center [368, 183] width 226 height 17
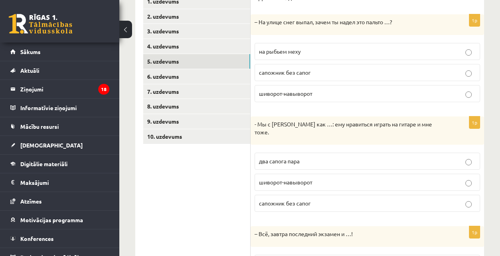
scroll to position [147, 0]
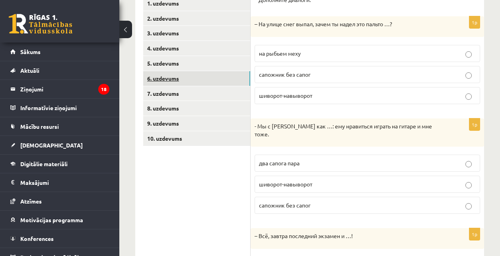
click at [186, 78] on link "6. uzdevums" at bounding box center [196, 78] width 107 height 15
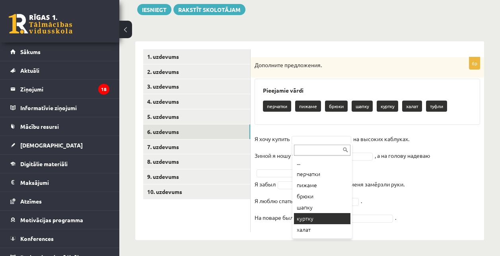
scroll to position [10, 0]
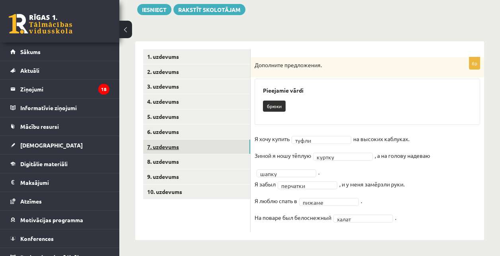
click at [192, 145] on link "7. uzdevums" at bounding box center [196, 147] width 107 height 15
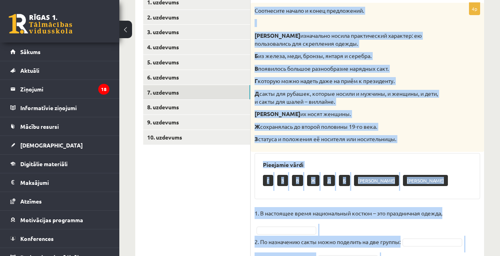
scroll to position [206, 0]
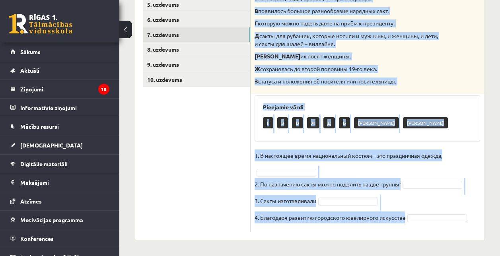
drag, startPoint x: 256, startPoint y: 81, endPoint x: 427, endPoint y: 228, distance: 225.5
click at [427, 228] on div "4p Соотнесите начало и конец предложений. А изначально носила практический хара…" at bounding box center [368, 88] width 234 height 287
copy div "Соотнесите начало и конец предложений. А изначально носила практический характе…"
click at [427, 117] on div "Г З В Ж Д Б А Е" at bounding box center [367, 124] width 209 height 19
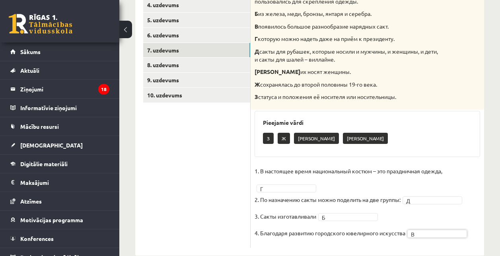
scroll to position [189, 0]
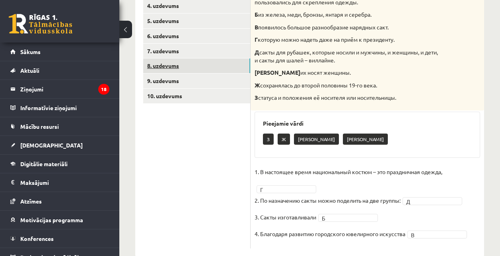
click at [193, 68] on link "8. uzdevums" at bounding box center [196, 66] width 107 height 15
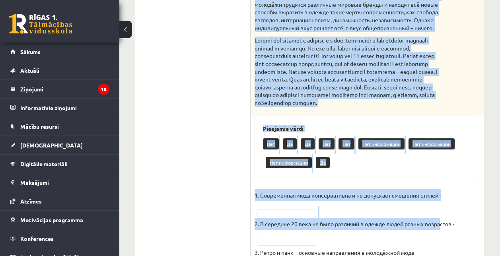
scroll to position [504, 0]
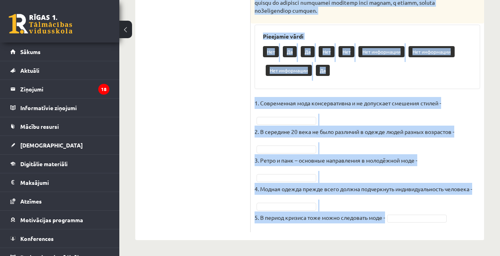
drag, startPoint x: 253, startPoint y: 158, endPoint x: 443, endPoint y: 275, distance: 223.5
copy div "Прочитайте текст и выполните задание. Главное отличие молодёжной моды состоит в…"
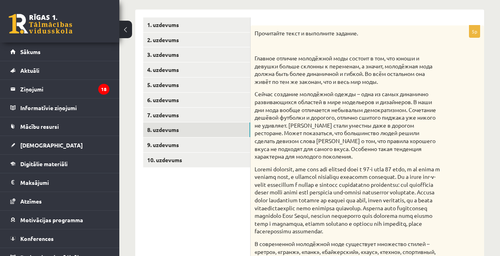
scroll to position [125, 0]
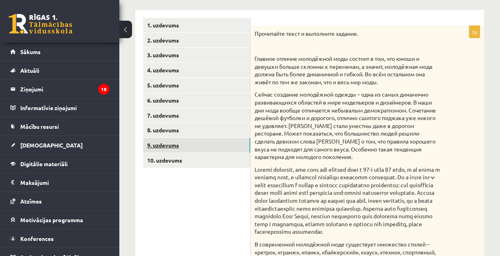
click at [205, 147] on link "9. uzdevums" at bounding box center [196, 145] width 107 height 15
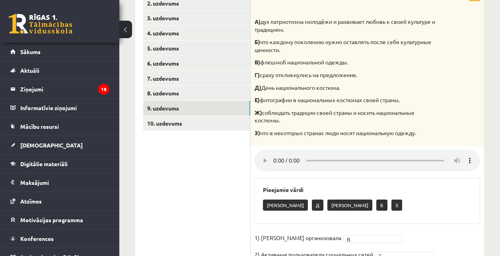
scroll to position [233, 0]
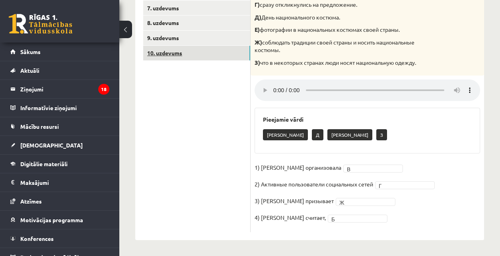
click at [205, 54] on link "10. uzdevums" at bounding box center [196, 53] width 107 height 15
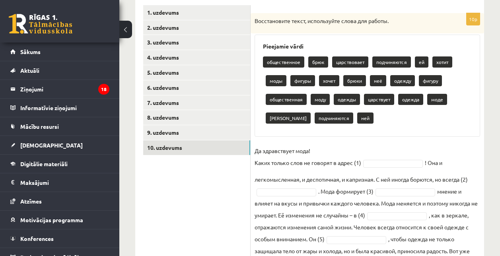
scroll to position [250, 0]
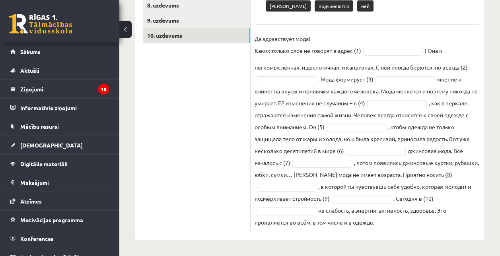
drag, startPoint x: 252, startPoint y: 23, endPoint x: 454, endPoint y: 270, distance: 319.9
click at [425, 180] on fieldset "Да здравствует мода! Каких только слов не говорят в адрес (1) ! Она и легкомысл…" at bounding box center [368, 131] width 226 height 196
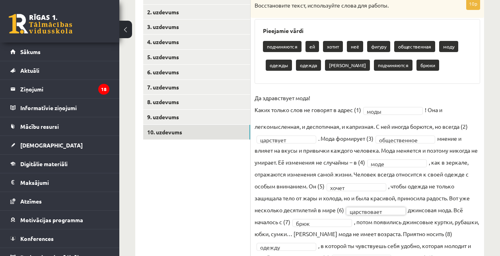
scroll to position [0, 0]
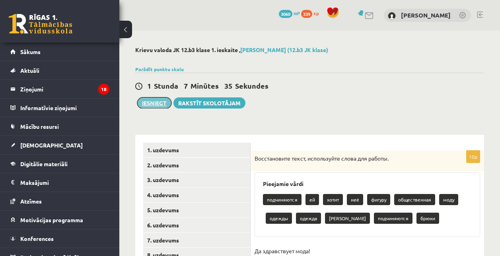
click at [158, 101] on button "Iesniegt" at bounding box center [154, 103] width 34 height 11
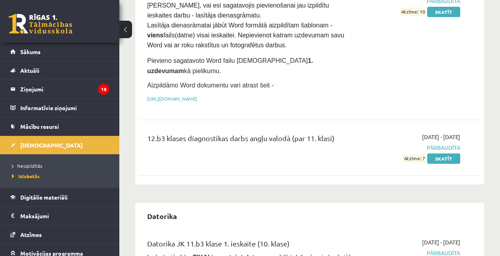
scroll to position [128, 0]
click at [25, 164] on span "Neizpildītās" at bounding box center [27, 166] width 30 height 6
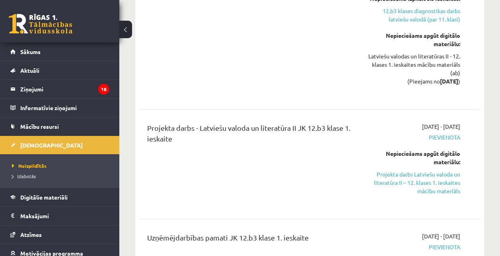
scroll to position [332, 0]
